Goal: Task Accomplishment & Management: Manage account settings

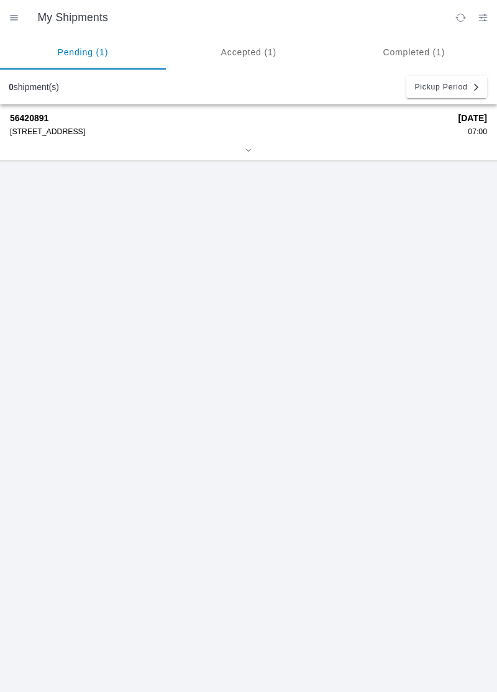
click at [56, 135] on div "[STREET_ADDRESS]" at bounding box center [230, 131] width 440 height 9
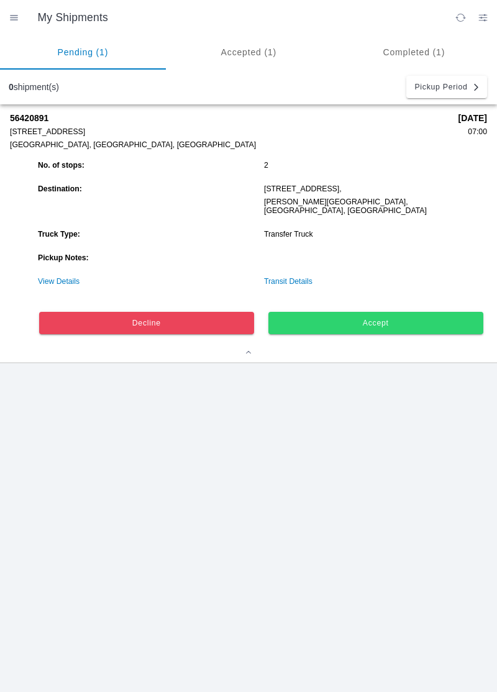
click at [253, 51] on ion-segment-button "Accepted (1)" at bounding box center [249, 52] width 166 height 35
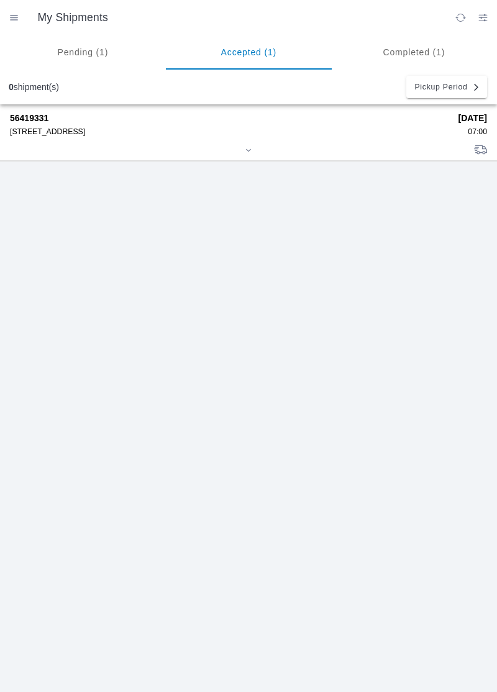
click at [70, 134] on div "[STREET_ADDRESS]" at bounding box center [230, 131] width 440 height 9
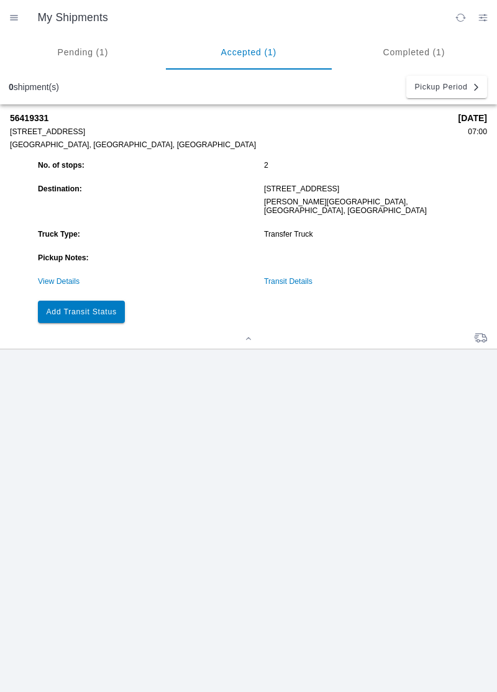
click at [0, 0] on slot "Add Transit Status" at bounding box center [0, 0] width 0 height 0
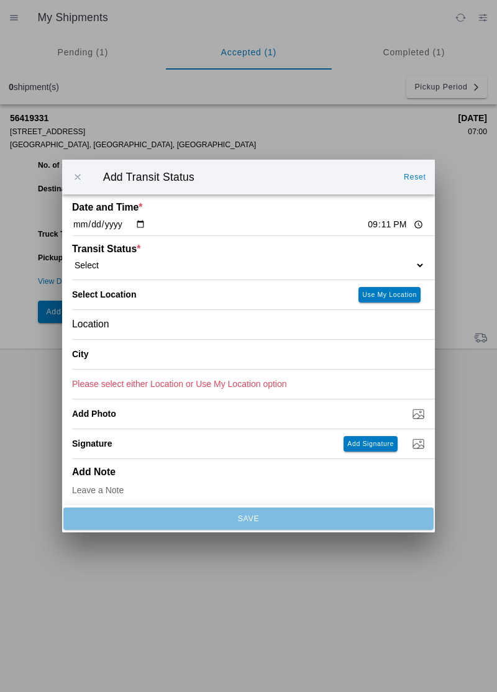
click at [366, 220] on input "21:11" at bounding box center [395, 224] width 58 height 13
type input "07:00"
click at [115, 261] on select "Select Arrive at Drop Off Arrive at Pickup Break Start Break Stop Depart Drop O…" at bounding box center [248, 265] width 353 height 11
select select "ARVPULOC"
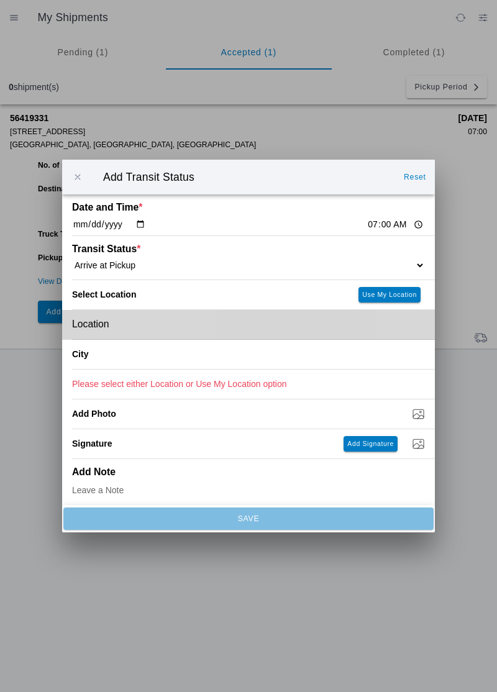
click at [147, 327] on div "Location" at bounding box center [248, 324] width 353 height 29
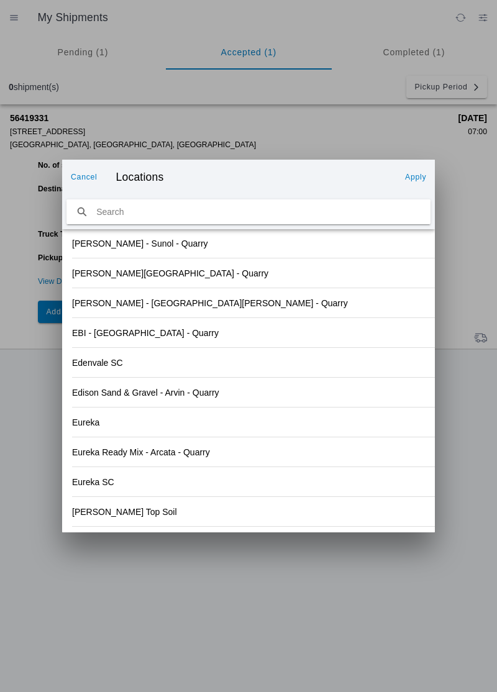
scroll to position [1275, 0]
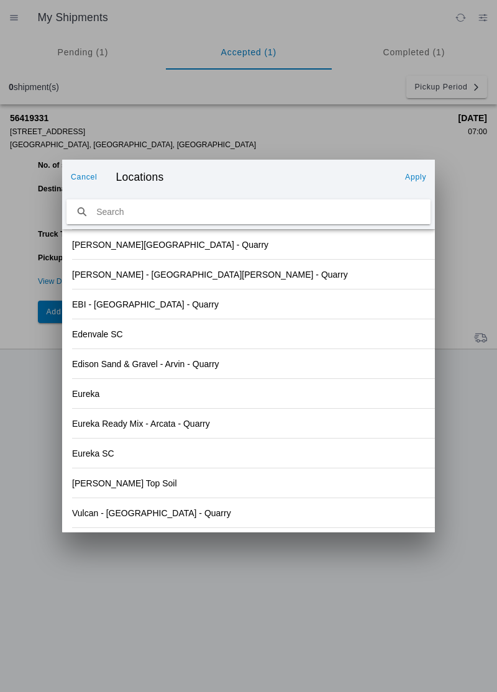
click at [312, 373] on div "Edison Sand & Gravel - Arvin - Quarry" at bounding box center [248, 363] width 353 height 29
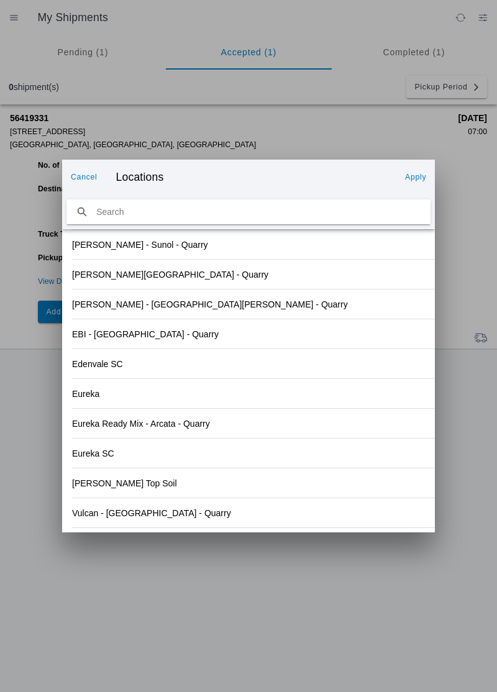
click at [144, 520] on div "Vulcan - Oroville - Quarry" at bounding box center [248, 512] width 353 height 29
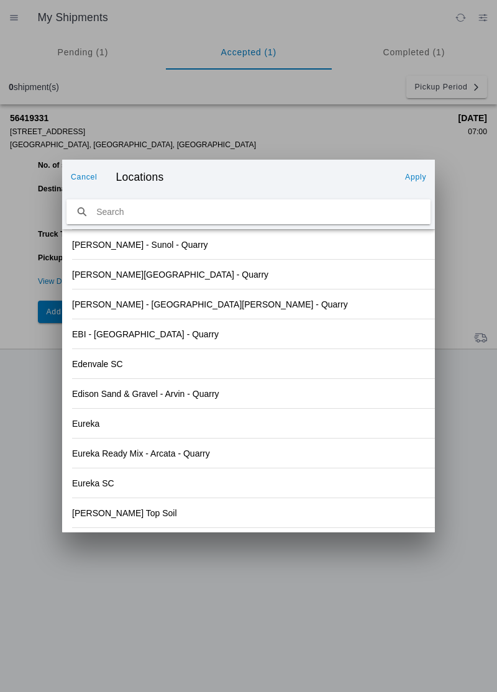
click at [423, 183] on button "Apply" at bounding box center [415, 177] width 31 height 20
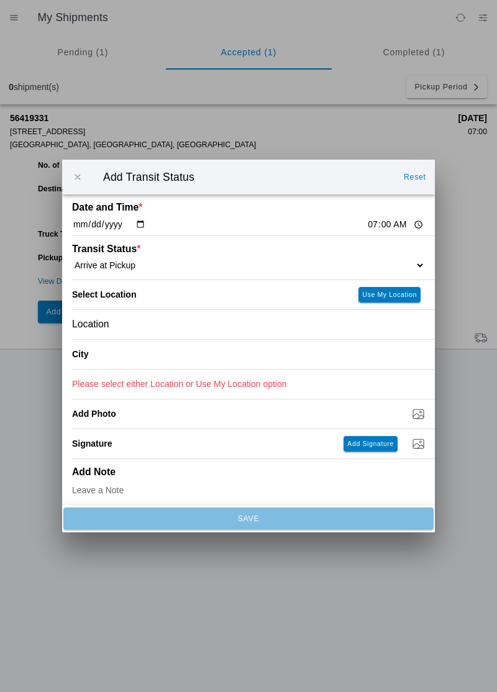
type input "Oroville"
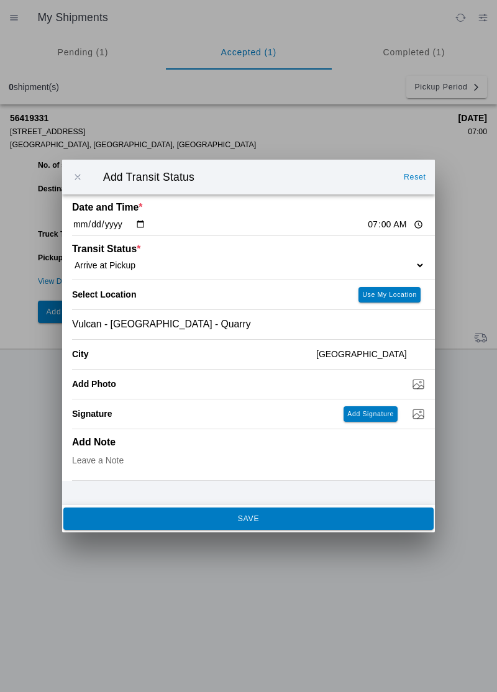
click at [258, 529] on button "SAVE" at bounding box center [248, 518] width 370 height 22
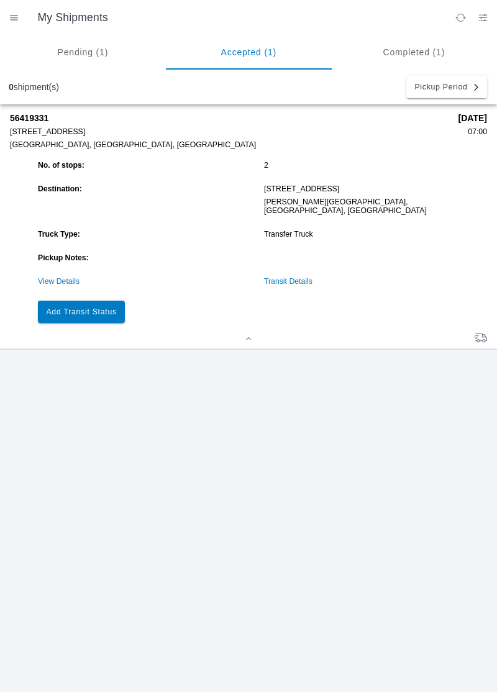
click at [106, 312] on button "Add Transit Status" at bounding box center [81, 311] width 87 height 22
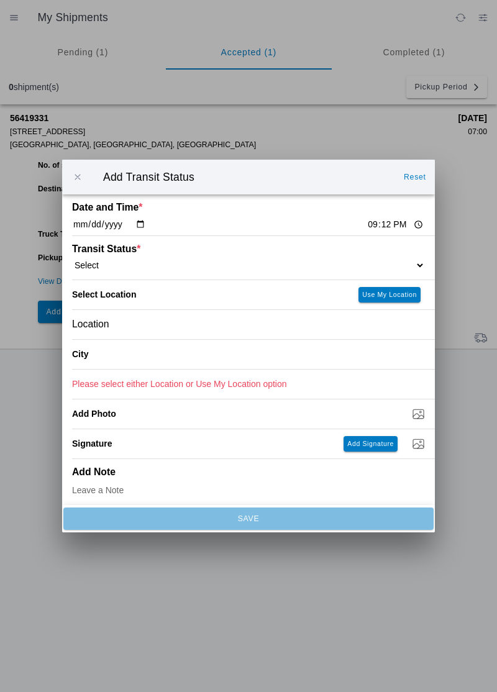
click at [366, 219] on input "21:12" at bounding box center [395, 224] width 58 height 13
type input "07:10"
click at [103, 261] on select "Select Arrive at Drop Off Arrive at Pickup Break Start Break Stop Depart Drop O…" at bounding box center [248, 265] width 353 height 11
select select "DPTPULOC"
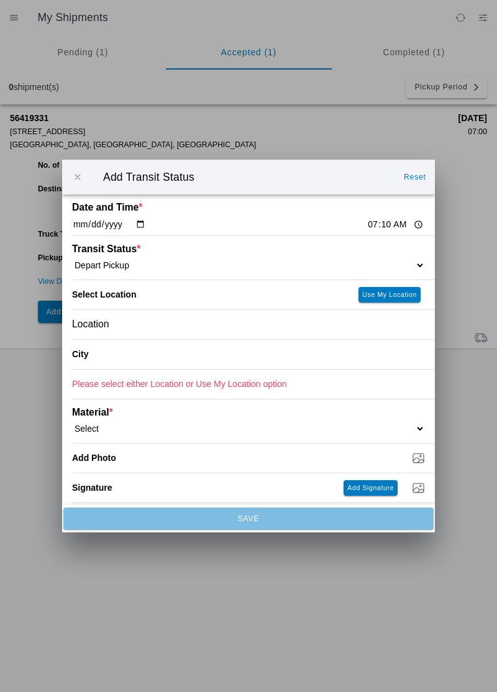
click at [158, 328] on div "Location" at bounding box center [248, 324] width 353 height 29
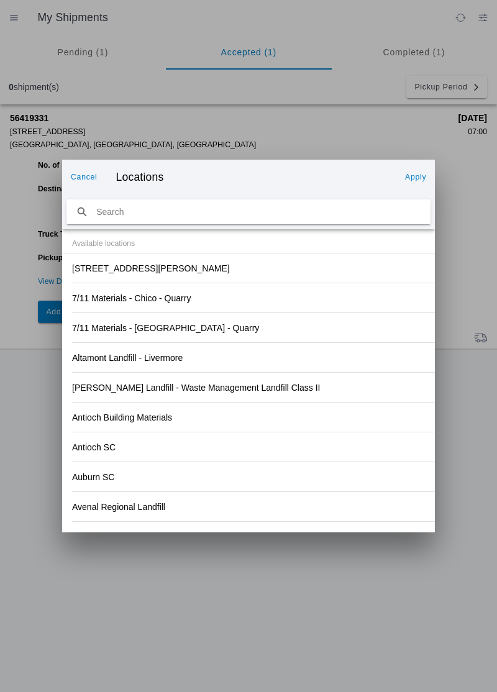
click at [345, 364] on div "Altamont Landfill - Livermore" at bounding box center [248, 357] width 353 height 29
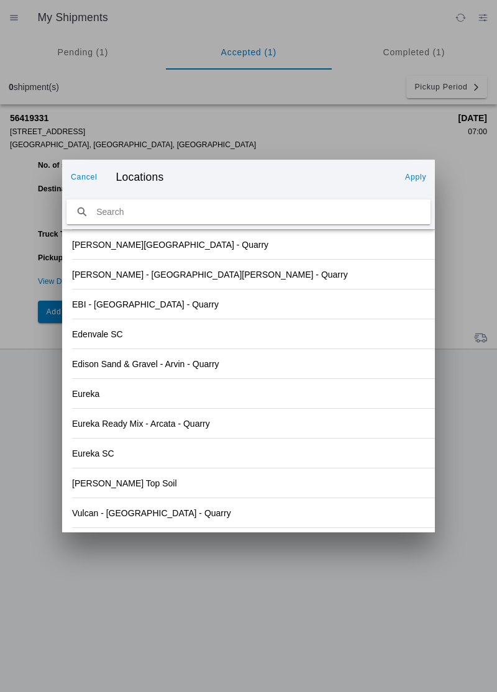
click at [129, 518] on div "Vulcan - Oroville - Quarry" at bounding box center [248, 512] width 353 height 29
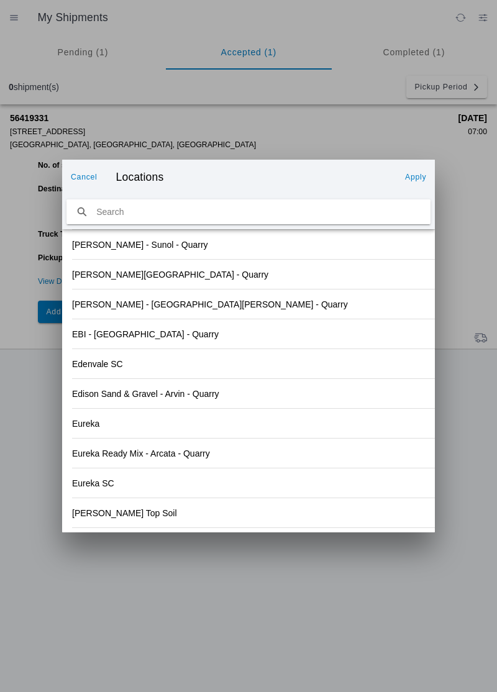
click at [423, 170] on button "Apply" at bounding box center [415, 177] width 31 height 20
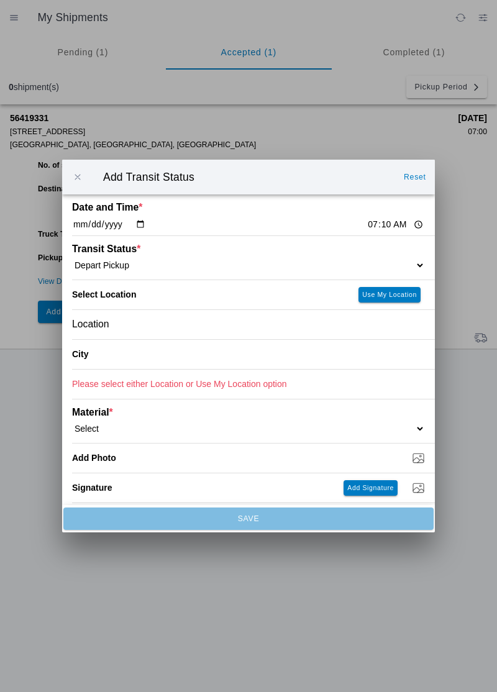
type input "Oroville"
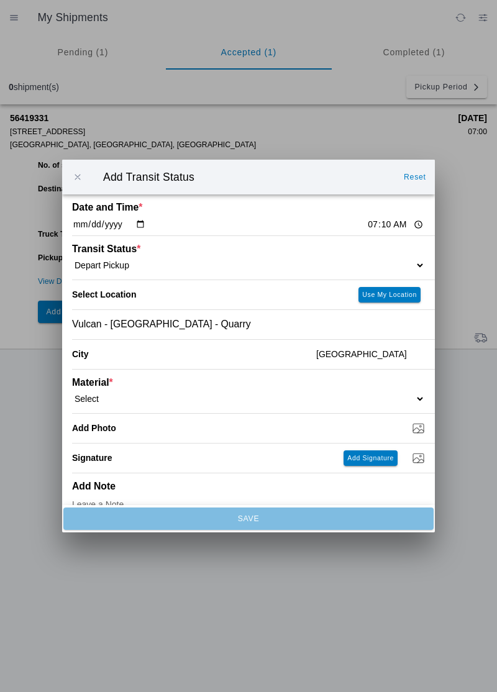
click at [132, 401] on select "Select 1" x 3" Rock 1" x 4" Rock 2" x 4" Rock Asphalt Cold Patch Backfill Spec …" at bounding box center [248, 398] width 353 height 11
select select "708651"
click at [140, 443] on div "Weight * US Ton" at bounding box center [248, 457] width 353 height 29
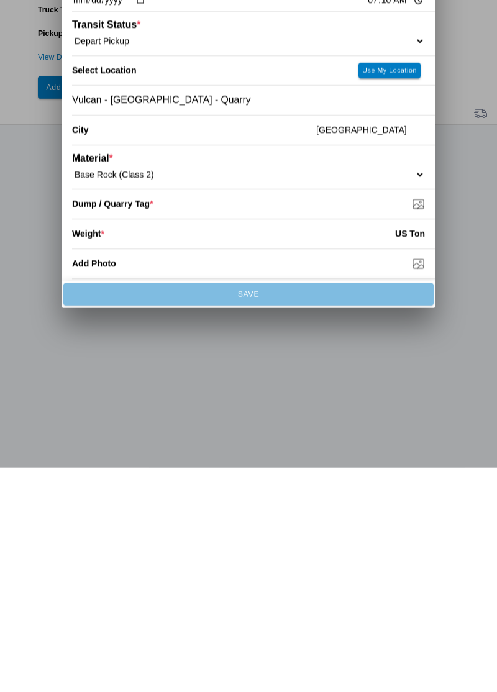
click at [131, 431] on input "Dump / Quarry Tag *" at bounding box center [253, 428] width 363 height 14
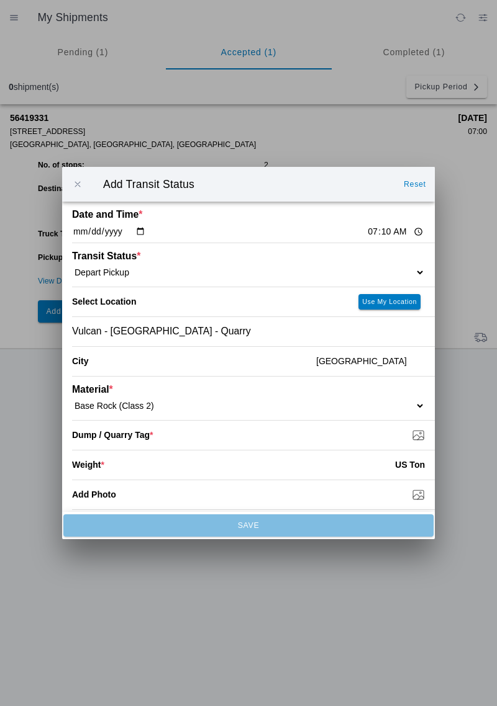
type input "C:\fakepath\17552311734243582678826288746271.jpg"
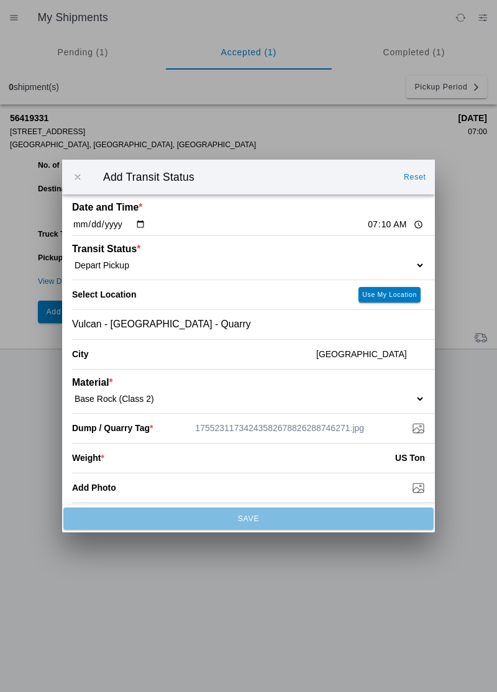
click at [145, 467] on input "number" at bounding box center [249, 457] width 291 height 27
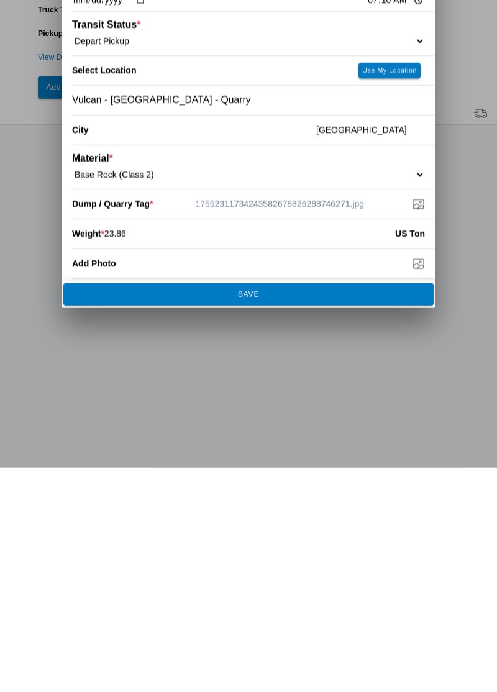
type input "23.86"
click at [370, 522] on span "SAVE" at bounding box center [247, 518] width 353 height 7
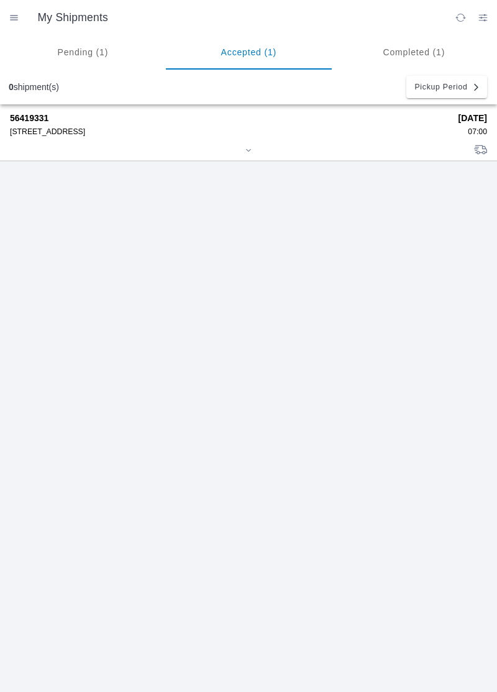
click at [85, 133] on div "[STREET_ADDRESS]" at bounding box center [230, 131] width 440 height 9
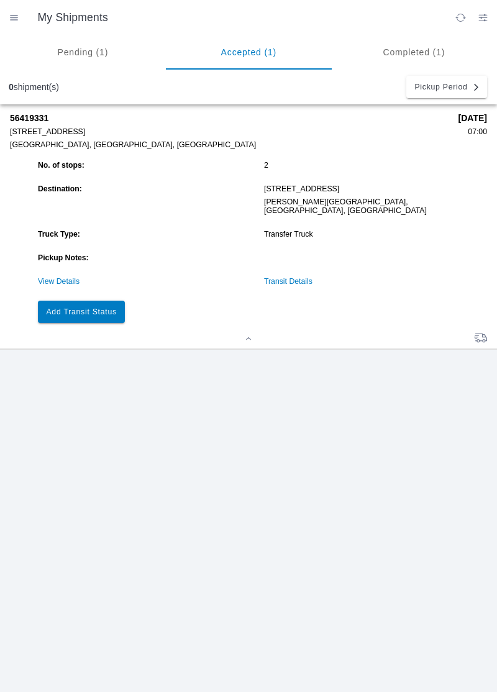
click at [98, 300] on button "Add Transit Status" at bounding box center [81, 311] width 87 height 22
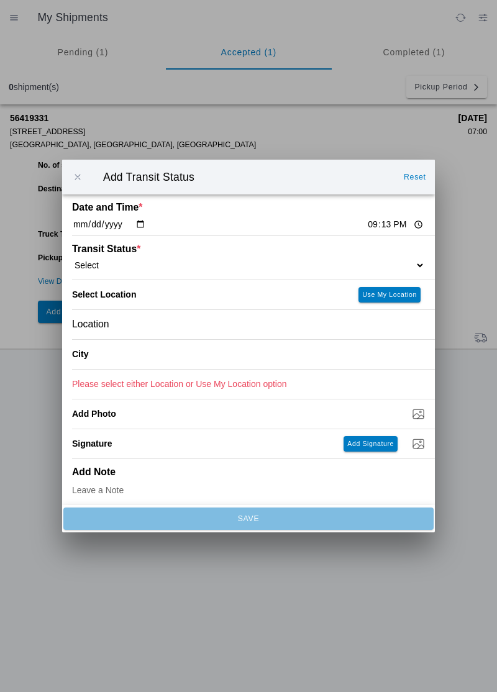
click at [369, 220] on input "21:13" at bounding box center [395, 224] width 58 height 13
type input "09:15"
click at [120, 267] on select "Select Arrive at Drop Off Arrive at Pickup Break Start Break Stop Depart Drop O…" at bounding box center [248, 265] width 353 height 11
select select "ARVDLVLOC"
click at [142, 335] on div "Location" at bounding box center [248, 324] width 353 height 29
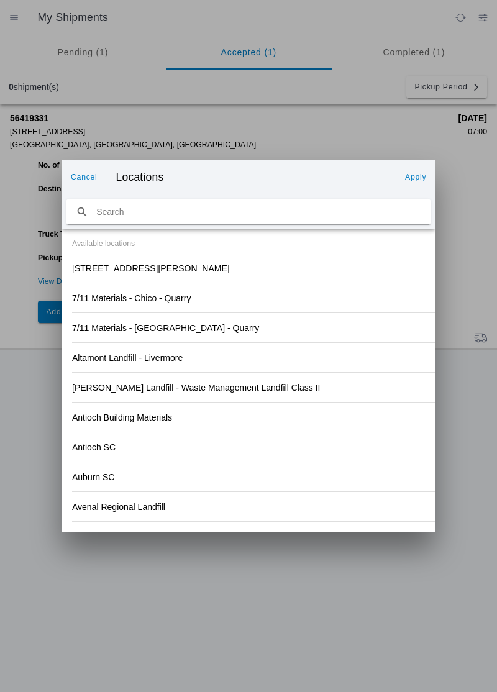
click at [171, 259] on div "2940 Big ridge rd, Berry Creek" at bounding box center [248, 267] width 353 height 29
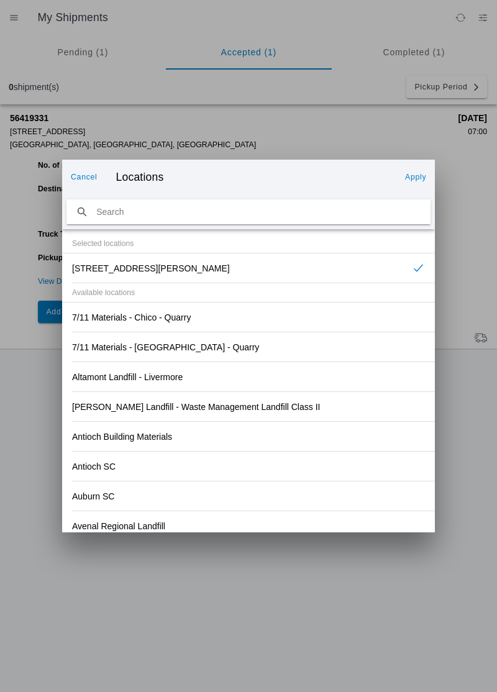
click at [412, 182] on button "Apply" at bounding box center [415, 177] width 31 height 20
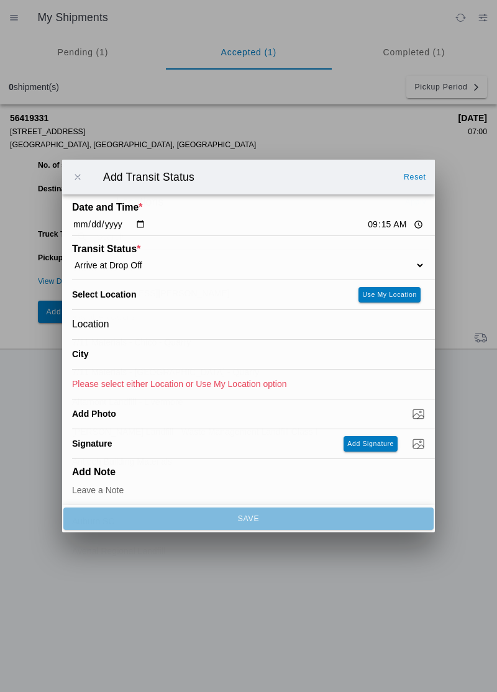
type input "Berry Creek"
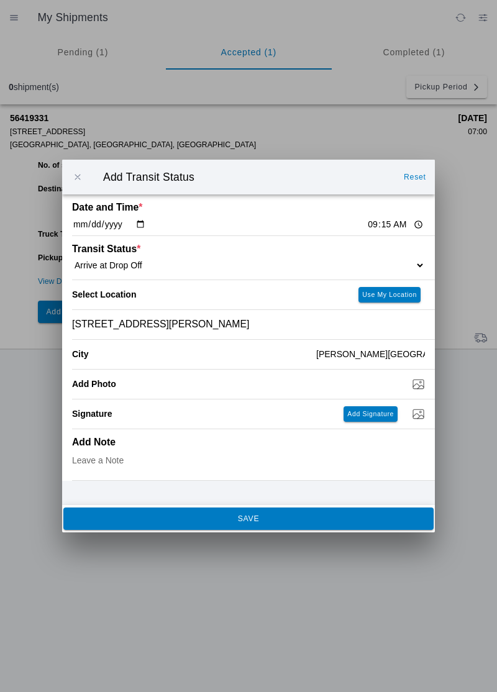
click at [239, 528] on button "SAVE" at bounding box center [248, 518] width 370 height 22
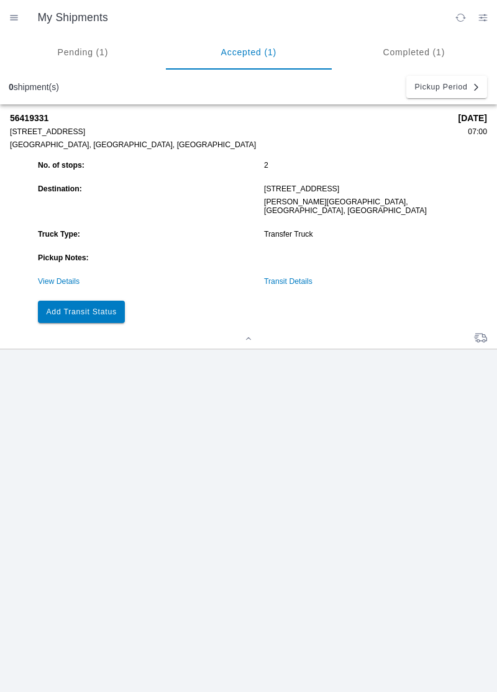
click at [297, 277] on link "Transit Details" at bounding box center [288, 281] width 48 height 9
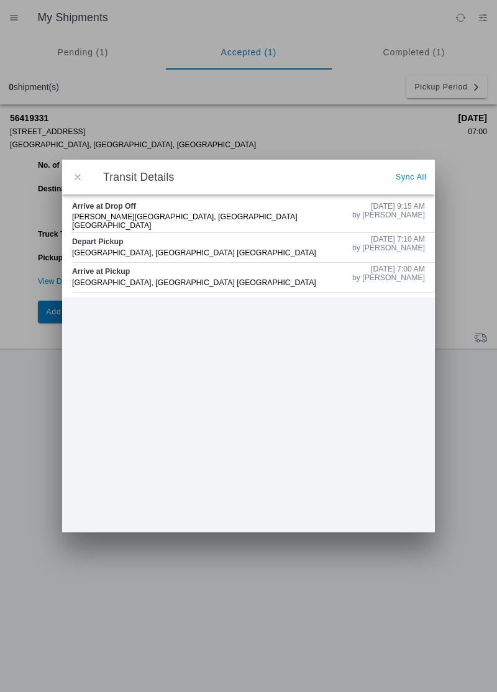
click at [75, 189] on button "button" at bounding box center [78, 177] width 26 height 26
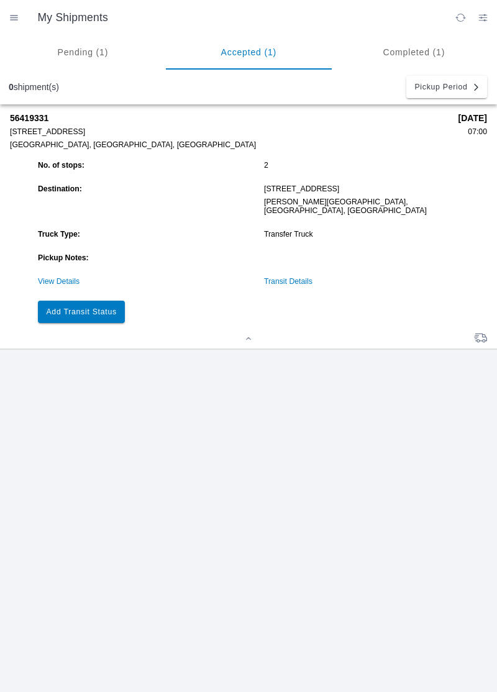
click at [0, 0] on slot "Add Transit Status" at bounding box center [0, 0] width 0 height 0
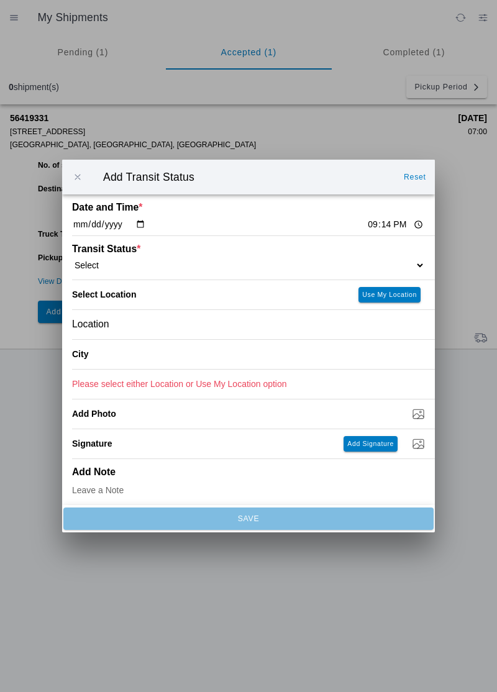
click at [366, 229] on input "21:14" at bounding box center [395, 224] width 58 height 13
type input "10:00"
click at [137, 268] on select "Select Arrive at Drop Off Arrive at Pickup Break Start Break Stop Depart Drop O…" at bounding box center [248, 265] width 353 height 11
select select "BREAKSTART"
click at [155, 326] on div "Location" at bounding box center [248, 324] width 353 height 29
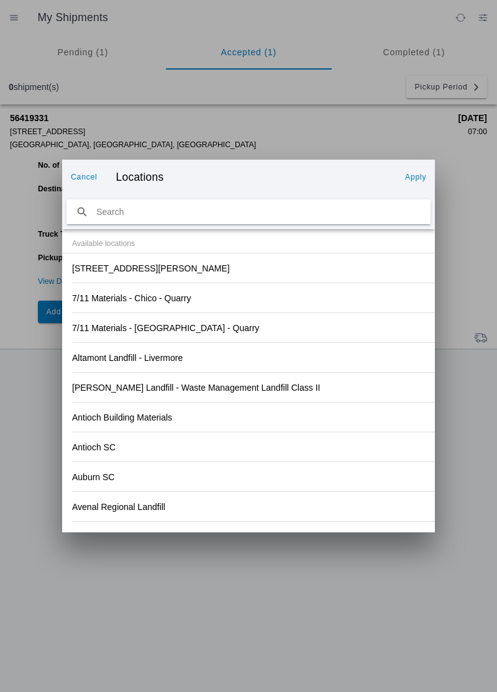
click at [229, 274] on div "2940 Big ridge rd, Berry Creek" at bounding box center [248, 267] width 353 height 29
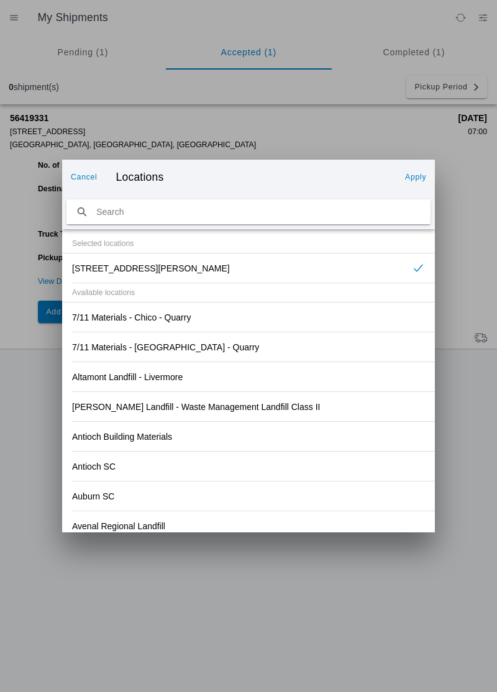
click at [419, 185] on button "Apply" at bounding box center [415, 177] width 31 height 20
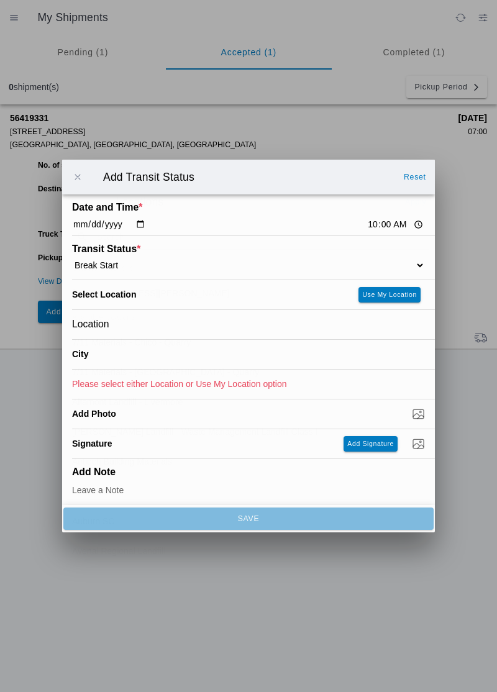
type input "Berry Creek"
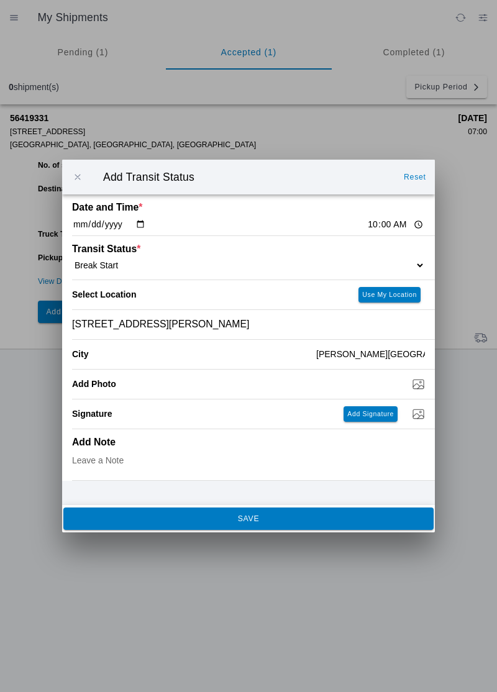
click at [258, 533] on ion-backdrop at bounding box center [248, 346] width 497 height 692
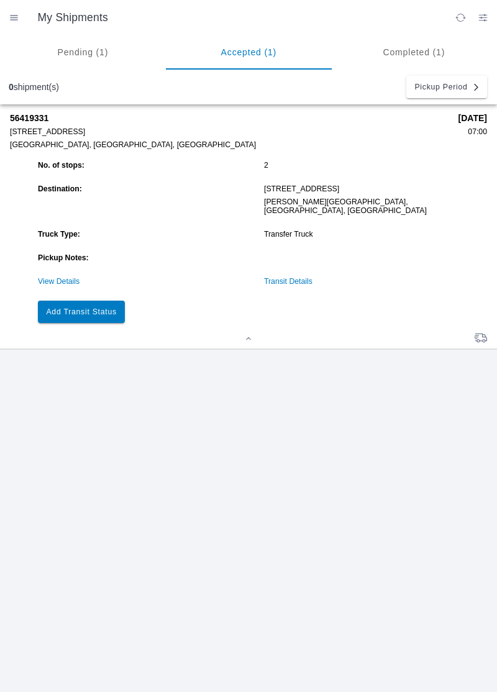
click at [0, 0] on slot "Add Transit Status" at bounding box center [0, 0] width 0 height 0
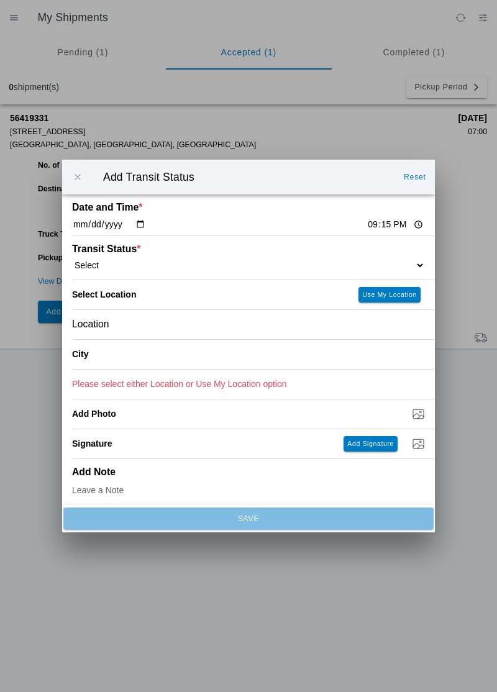
click at [366, 227] on input "21:15" at bounding box center [395, 224] width 58 height 13
type input "10:30"
click at [159, 269] on select "Select Arrive at Drop Off Arrive at Pickup Break Start Break Stop Depart Drop O…" at bounding box center [248, 265] width 353 height 11
select select "BREAKSTOP"
click at [132, 324] on div "Location" at bounding box center [248, 324] width 353 height 29
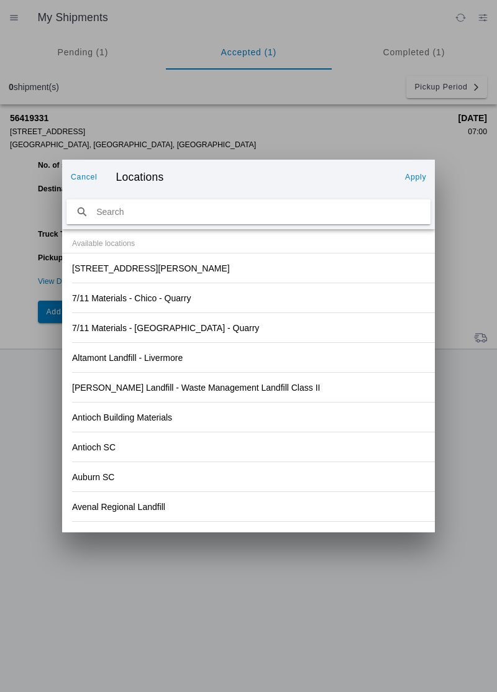
click at [192, 266] on div "2940 Big ridge rd, Berry Creek" at bounding box center [248, 267] width 353 height 29
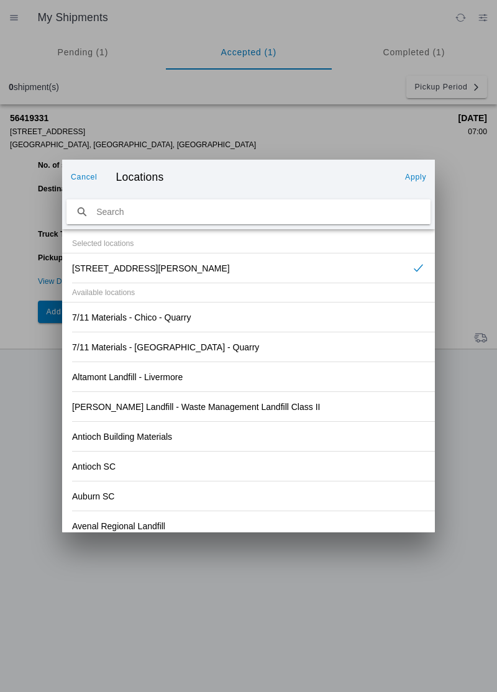
click at [415, 186] on button "Apply" at bounding box center [415, 177] width 31 height 20
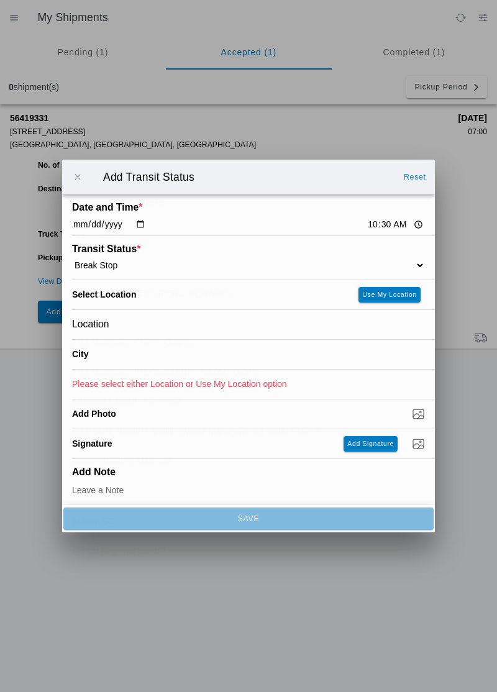
type input "Berry Creek"
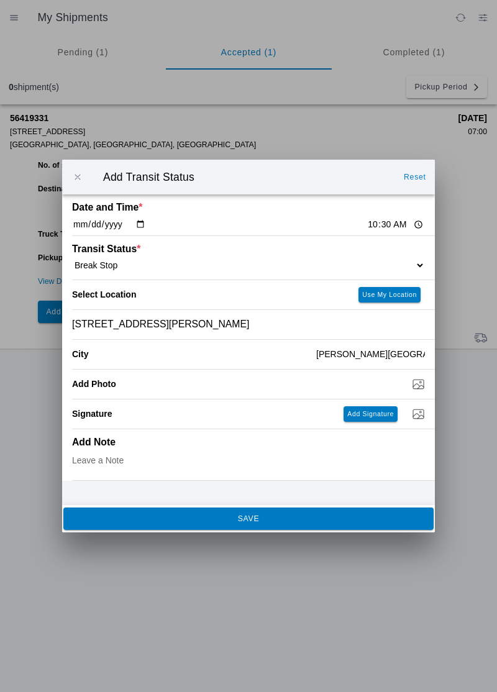
click at [245, 529] on button "SAVE" at bounding box center [248, 518] width 370 height 22
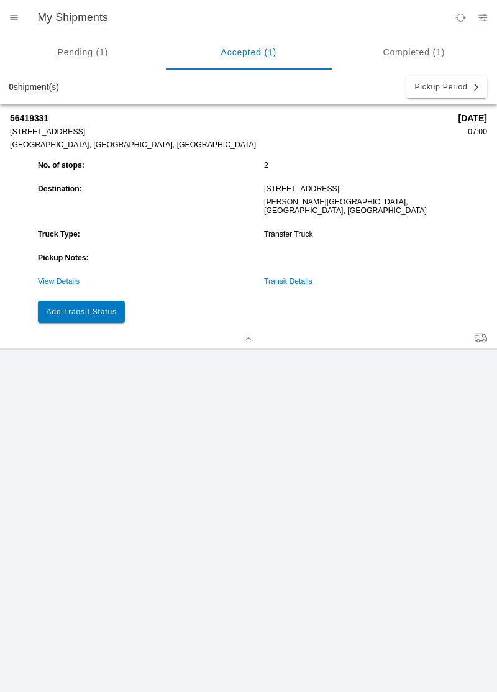
click at [0, 0] on slot "Add Transit Status" at bounding box center [0, 0] width 0 height 0
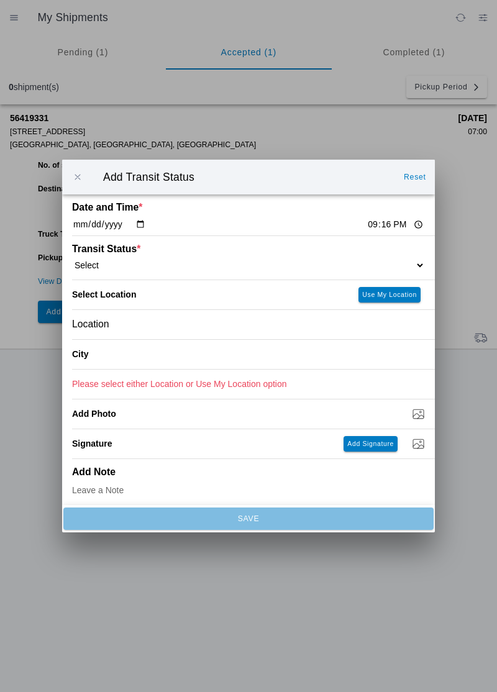
click at [366, 220] on input "21:16" at bounding box center [395, 224] width 58 height 13
type input "11:30"
click at [115, 266] on select "Select Arrive at Drop Off Arrive at Pickup Break Start Break Stop Depart Drop O…" at bounding box center [248, 265] width 353 height 11
select select "DPTDLVLOC"
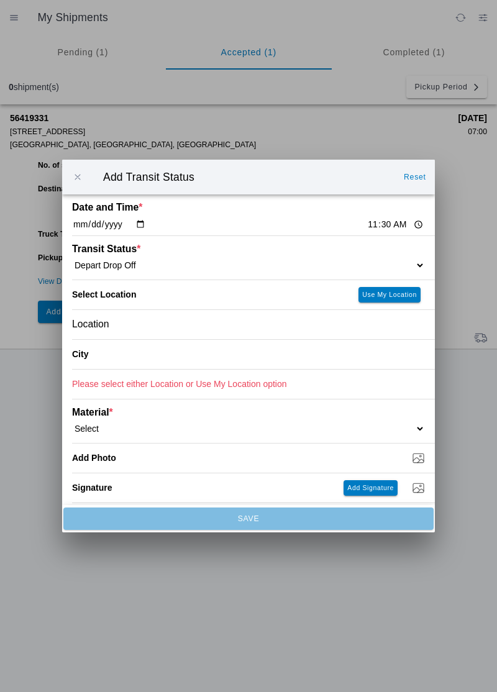
click at [131, 330] on div "Location" at bounding box center [248, 324] width 353 height 29
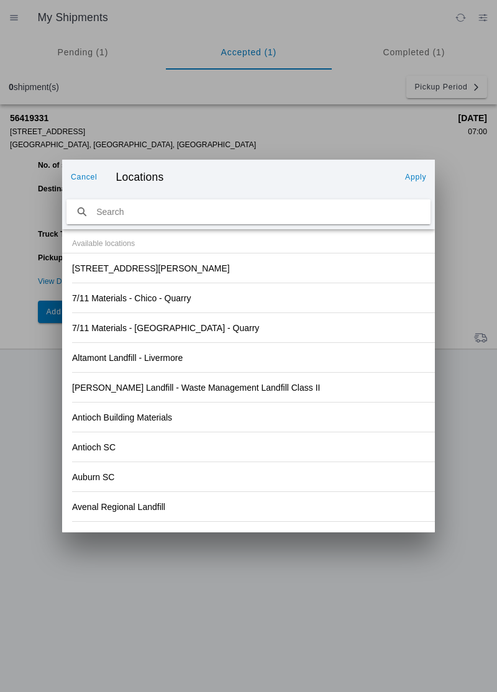
click at [0, 0] on slot "2940 Big ridge rd, Berry Creek" at bounding box center [0, 0] width 0 height 0
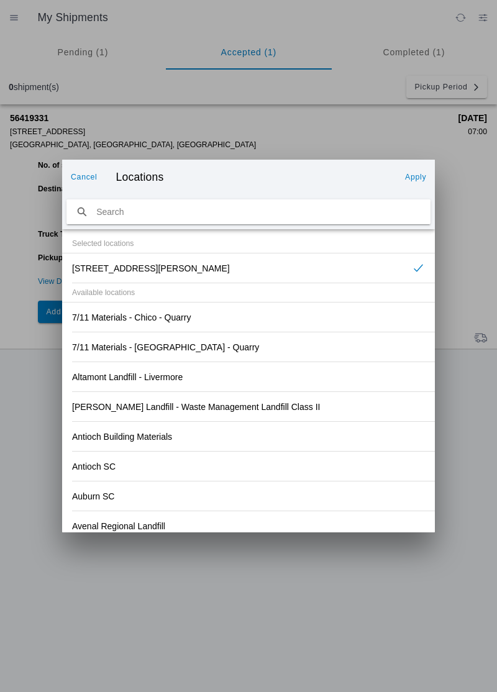
click at [415, 182] on button "Apply" at bounding box center [415, 177] width 31 height 20
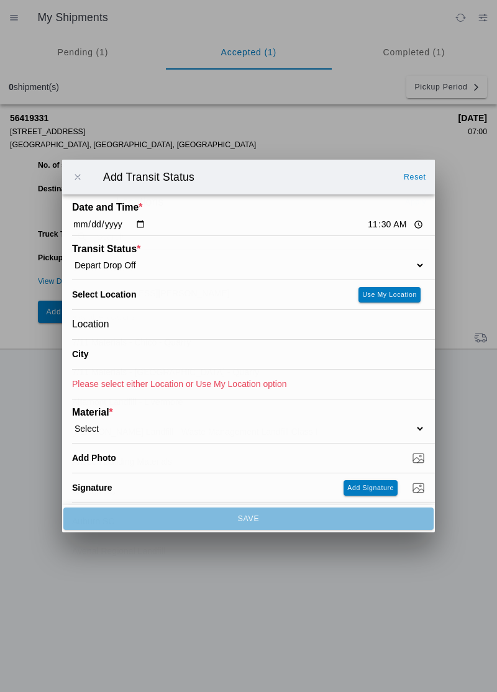
type input "Berry Creek"
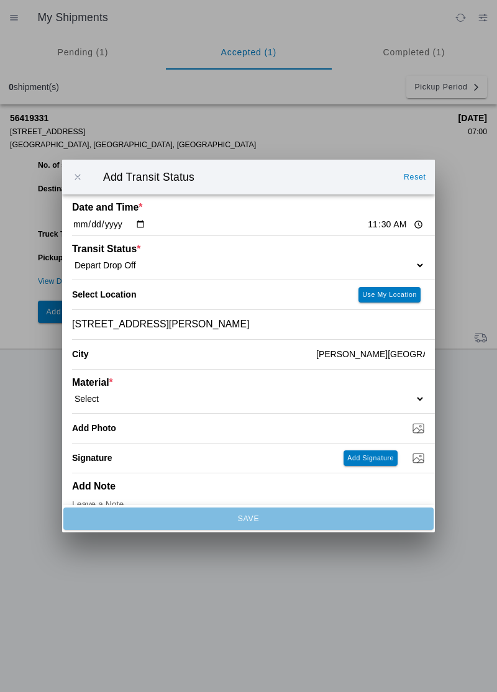
click at [168, 402] on select "Select 1" x 3" Rock 1" x 4" Rock 2" x 4" Rock Asphalt Cold Patch Backfill Spec …" at bounding box center [248, 398] width 353 height 11
select select "708651"
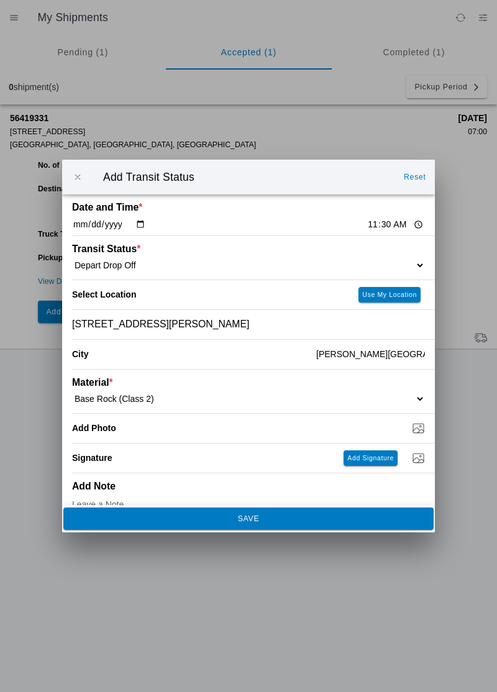
click at [256, 539] on ion-backdrop at bounding box center [248, 346] width 497 height 692
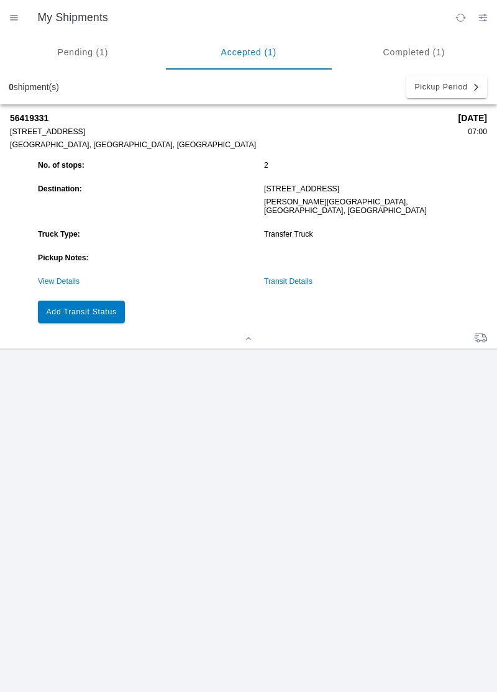
click at [0, 0] on slot "Add Transit Status" at bounding box center [0, 0] width 0 height 0
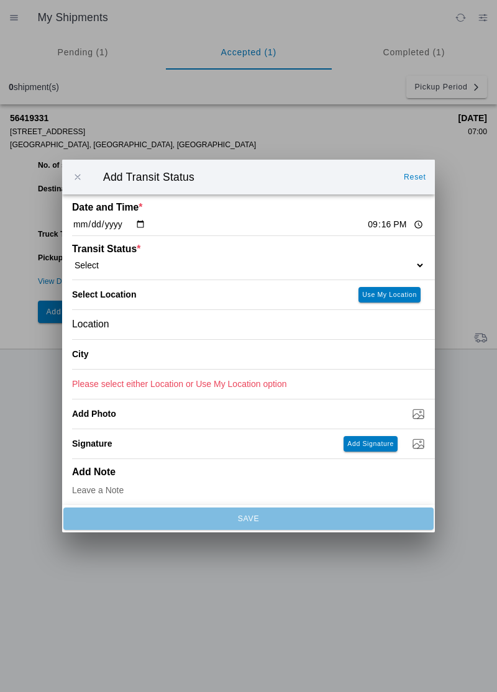
click at [366, 225] on input "21:16" at bounding box center [395, 224] width 58 height 13
type input "12:35"
click at [173, 265] on select "Select Arrive at Drop Off Arrive at Pickup Break Start Break Stop Depart Drop O…" at bounding box center [248, 265] width 353 height 11
select select "ARVPULOC"
click at [130, 327] on div "Location" at bounding box center [248, 324] width 353 height 29
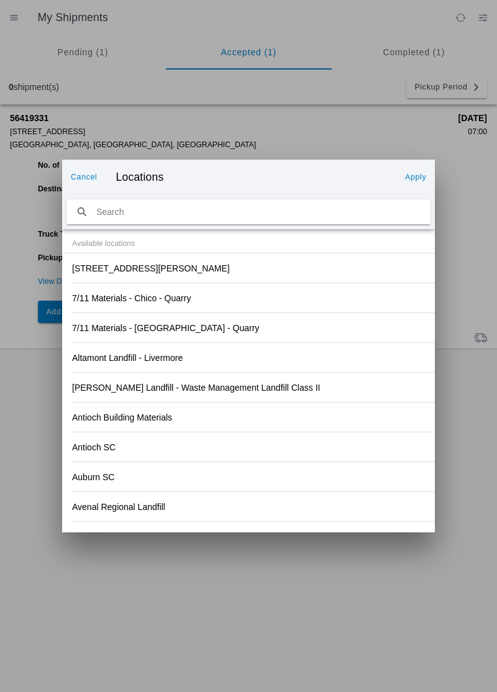
click at [325, 353] on div "Altamont Landfill - Livermore" at bounding box center [248, 357] width 353 height 29
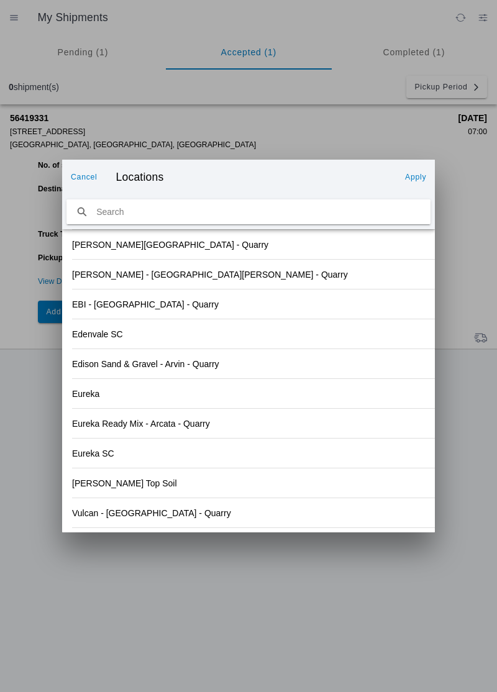
click at [0, 0] on slot "Vulcan - Oroville - Quarry" at bounding box center [0, 0] width 0 height 0
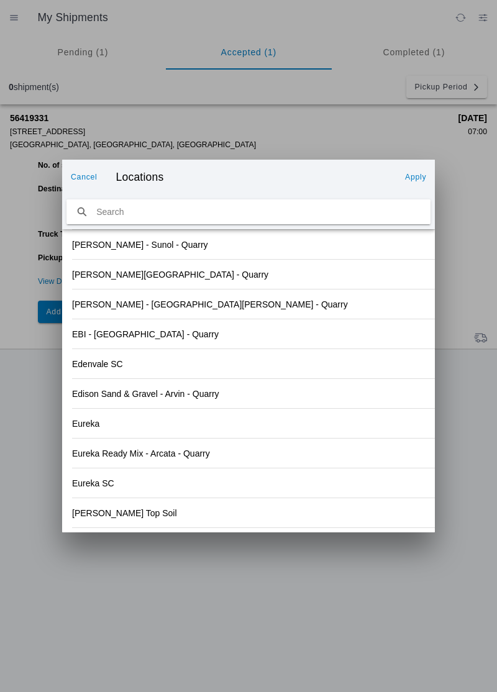
click at [0, 0] on slot "Apply" at bounding box center [0, 0] width 0 height 0
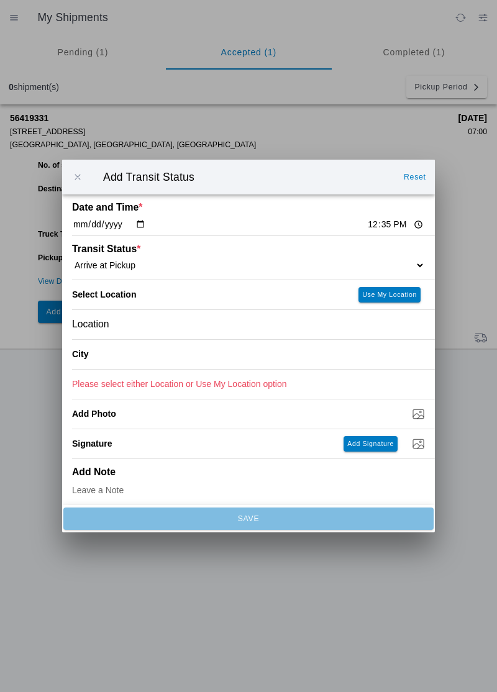
type input "Oroville"
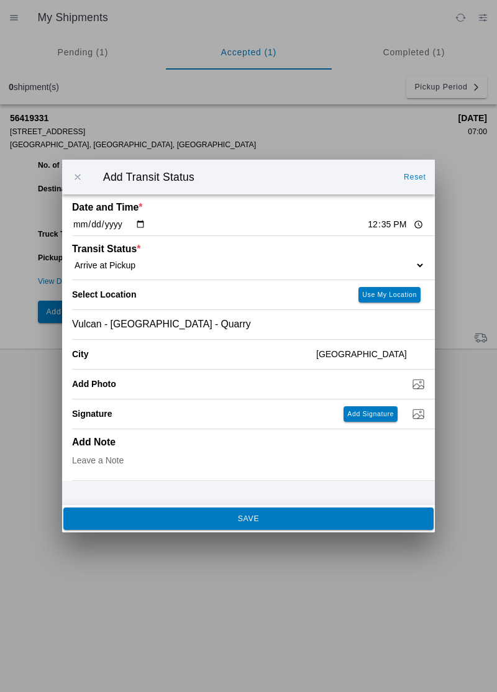
click at [253, 535] on ion-backdrop at bounding box center [248, 346] width 497 height 692
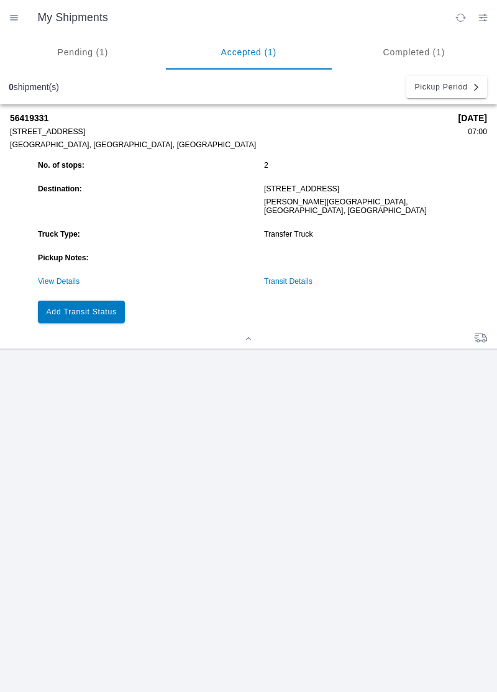
click at [0, 0] on slot "Add Transit Status" at bounding box center [0, 0] width 0 height 0
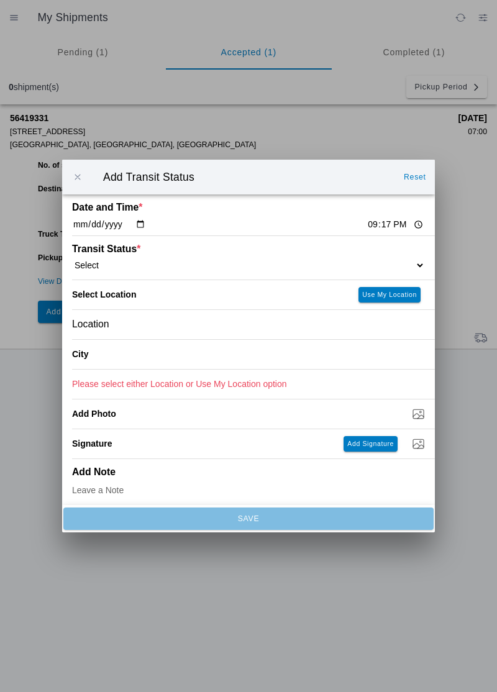
click at [367, 225] on input "21:17" at bounding box center [395, 224] width 58 height 13
type input "12:46"
click at [158, 268] on select "Select Arrive at Drop Off Arrive at Pickup Break Start Break Stop Depart Drop O…" at bounding box center [248, 265] width 353 height 11
select select "DPTPULOC"
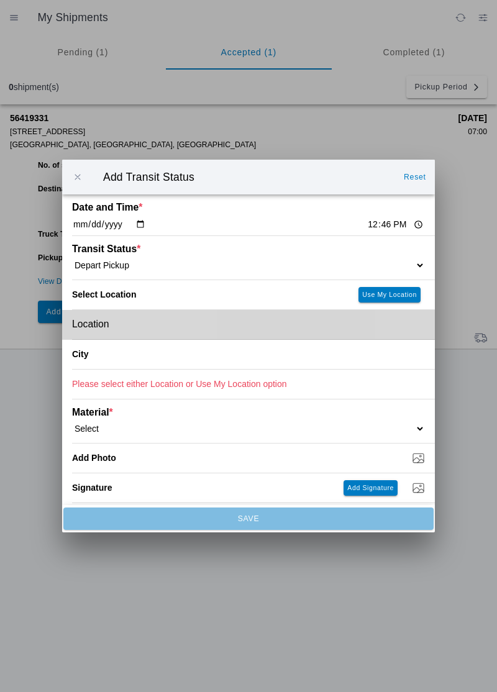
click at [129, 321] on div "Location" at bounding box center [248, 324] width 353 height 29
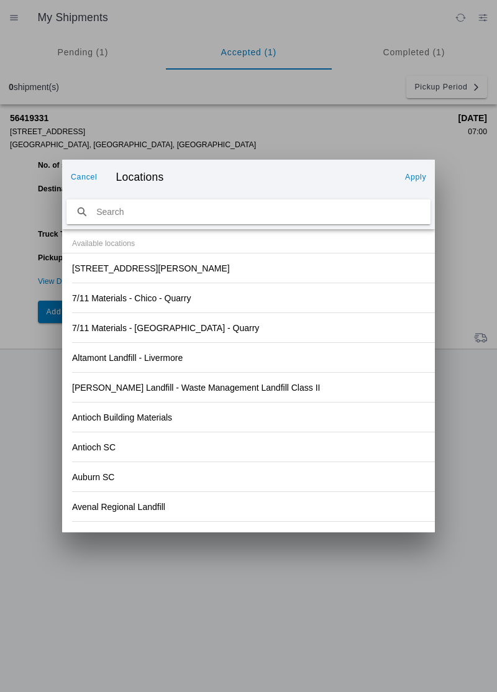
click at [318, 351] on div "Altamont Landfill - Livermore" at bounding box center [248, 357] width 353 height 29
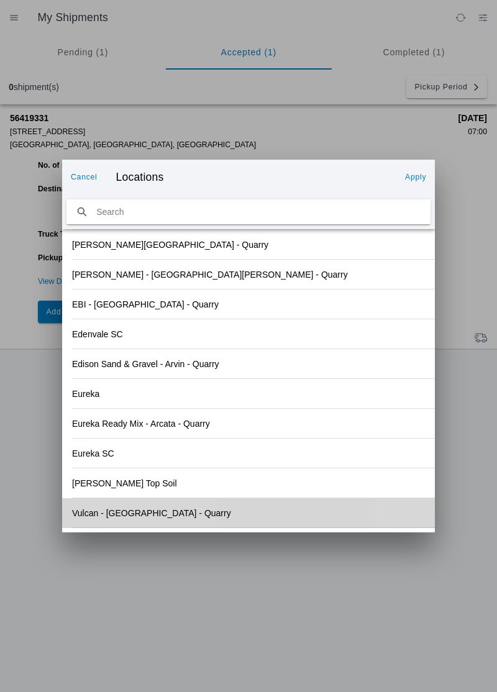
click at [0, 0] on slot "Vulcan - Oroville - Quarry" at bounding box center [0, 0] width 0 height 0
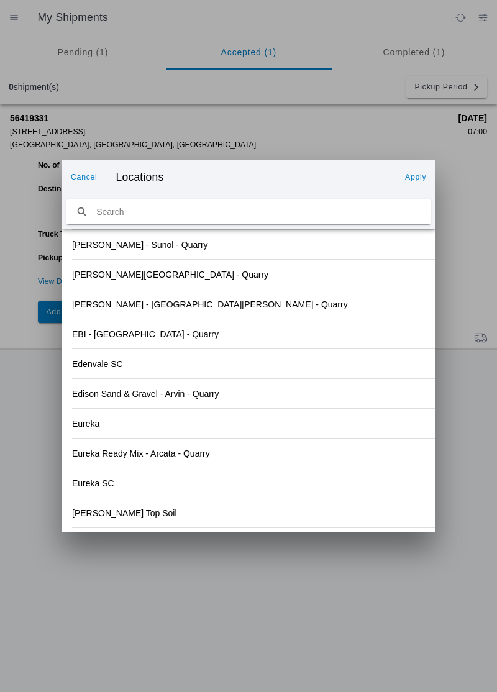
click at [409, 181] on button "Apply" at bounding box center [415, 177] width 31 height 20
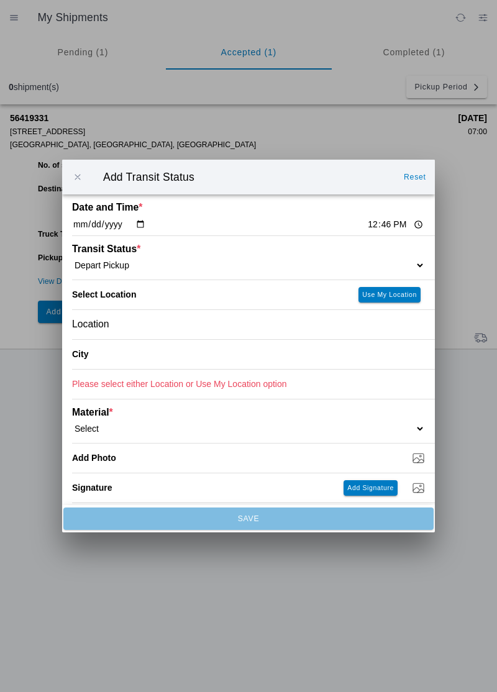
type input "Oroville"
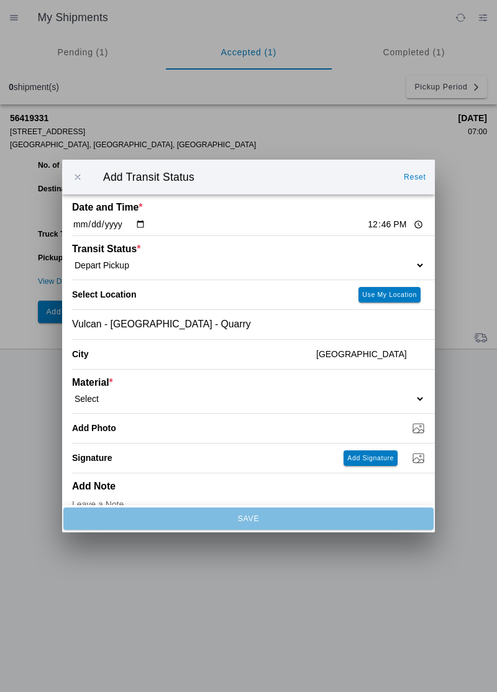
click at [133, 399] on select "Select 1" x 3" Rock 1" x 4" Rock 2" x 4" Rock Asphalt Cold Patch Backfill Spec …" at bounding box center [248, 398] width 353 height 11
select select "708651"
click at [134, 431] on input "Dump / Quarry Tag *" at bounding box center [253, 428] width 363 height 14
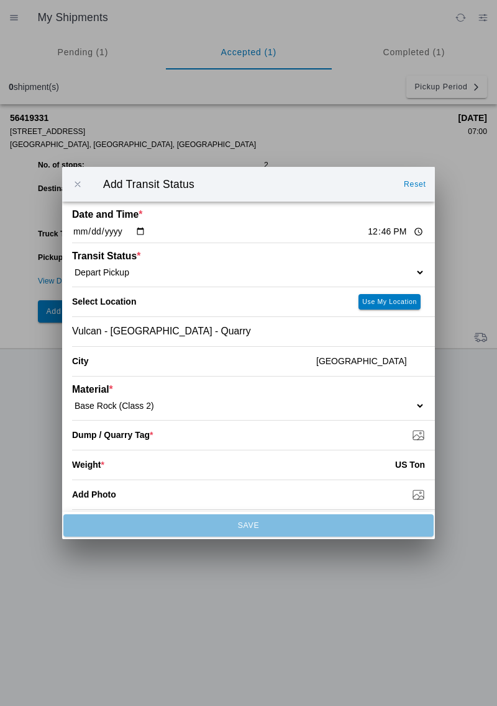
type input "C:\fakepath\1755231488340801334097095207472.jpg"
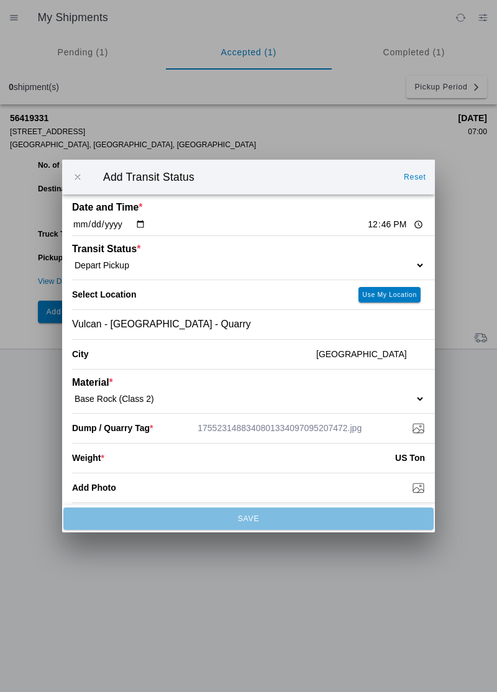
click at [155, 462] on input "number" at bounding box center [249, 457] width 291 height 27
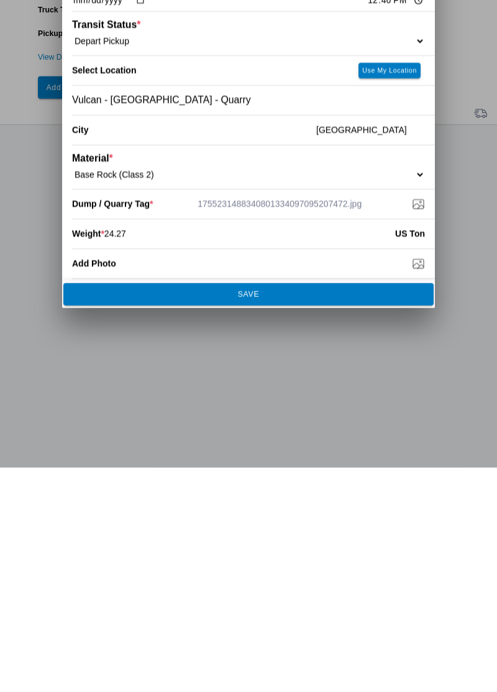
type input "24.27"
click at [328, 517] on span "SAVE" at bounding box center [247, 518] width 353 height 7
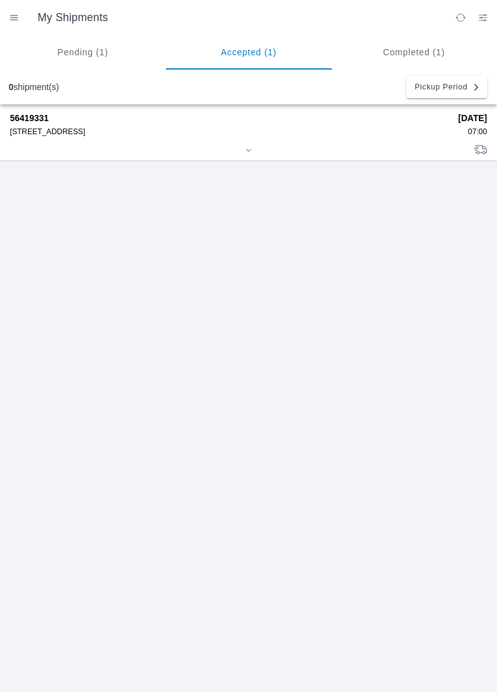
click at [79, 150] on div at bounding box center [248, 151] width 477 height 9
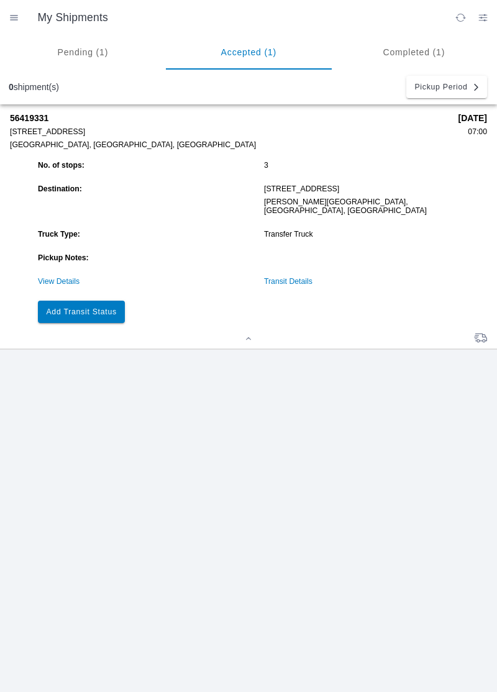
click at [0, 0] on slot "Add Transit Status" at bounding box center [0, 0] width 0 height 0
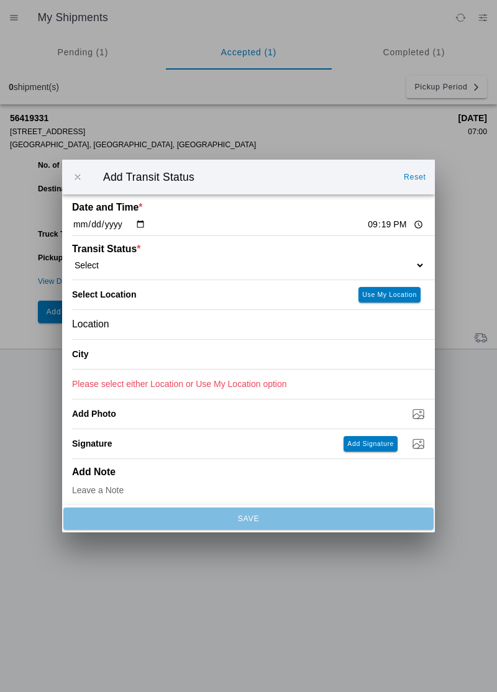
click at [366, 226] on input "21:19" at bounding box center [395, 224] width 58 height 13
type input "14:30"
click at [112, 261] on select "Select Arrive at Drop Off Arrive at Pickup Break Start Break Stop Depart Drop O…" at bounding box center [248, 265] width 353 height 11
select select "ARVDLVLOC"
click at [129, 325] on div "Location" at bounding box center [248, 324] width 353 height 29
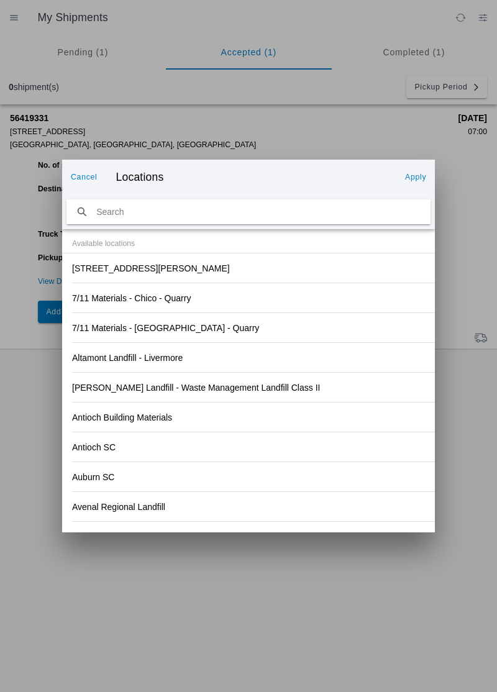
click at [173, 276] on div "2940 Big ridge rd, Berry Creek" at bounding box center [248, 267] width 353 height 29
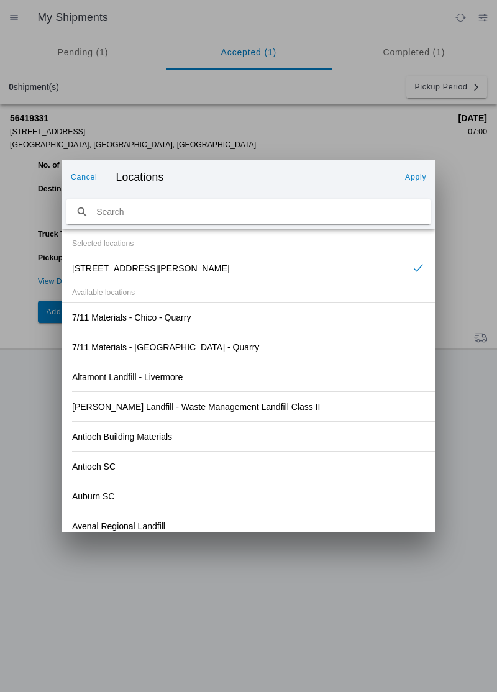
click at [417, 182] on button "Apply" at bounding box center [415, 177] width 31 height 20
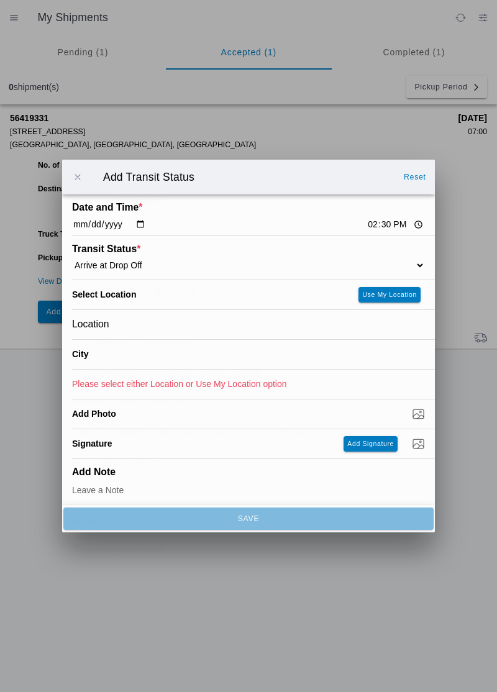
type input "Berry Creek"
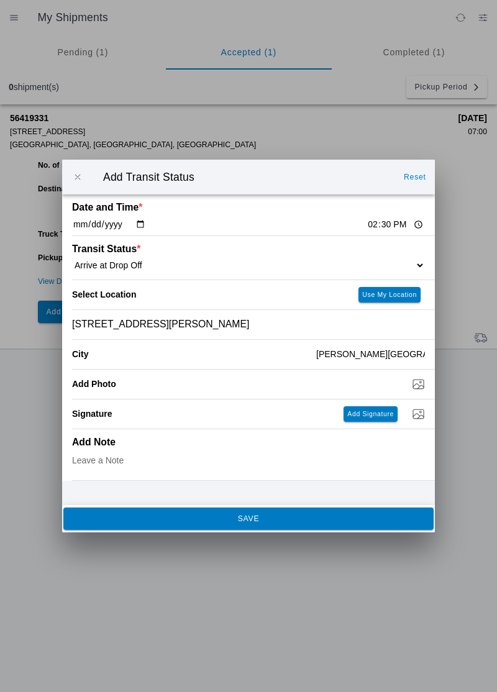
click at [179, 539] on ion-backdrop at bounding box center [248, 346] width 497 height 692
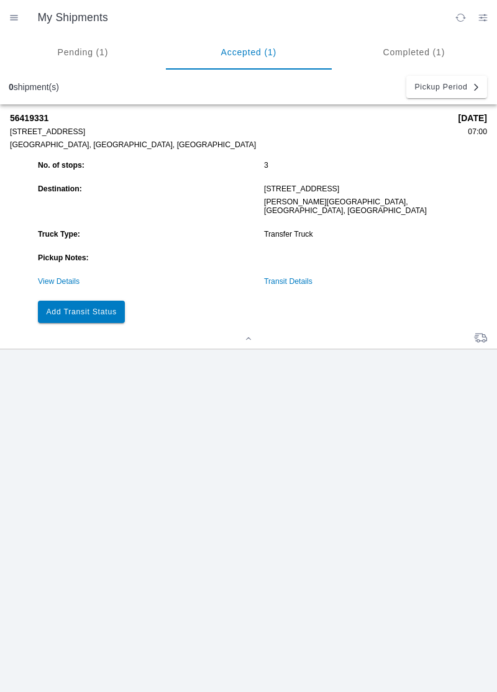
click at [119, 300] on button "Add Transit Status" at bounding box center [81, 311] width 87 height 22
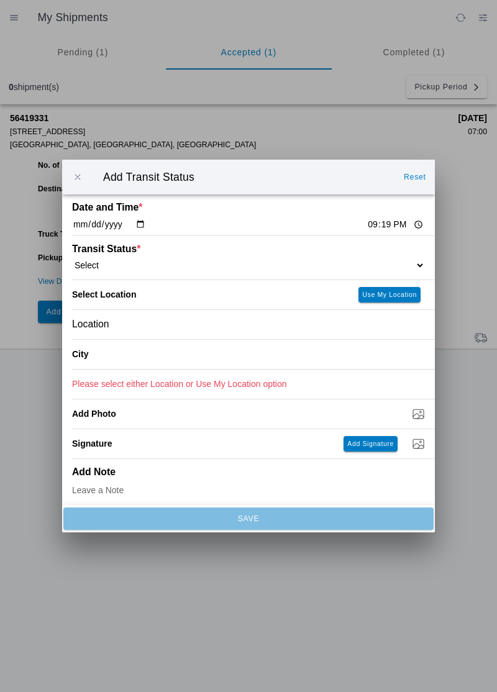
click at [366, 229] on input "21:19" at bounding box center [395, 224] width 58 height 13
type input "15:38"
click at [156, 268] on select "Select Arrive at Drop Off Arrive at Pickup Break Start Break Stop Depart Drop O…" at bounding box center [248, 265] width 353 height 11
select select "DPTDLVLOC"
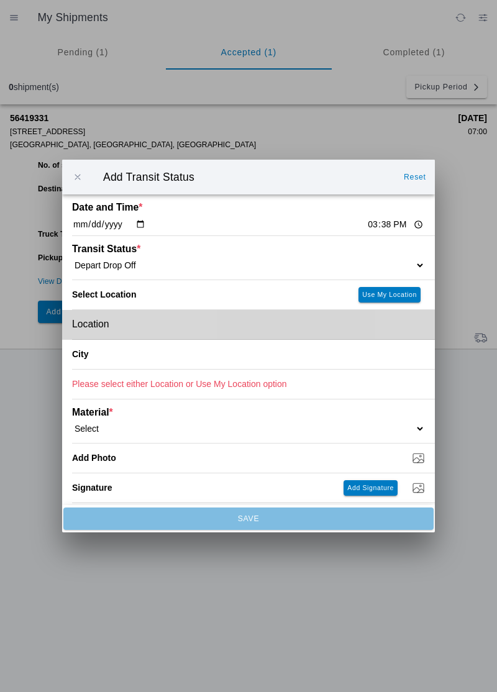
click at [140, 328] on div "Location" at bounding box center [248, 324] width 353 height 29
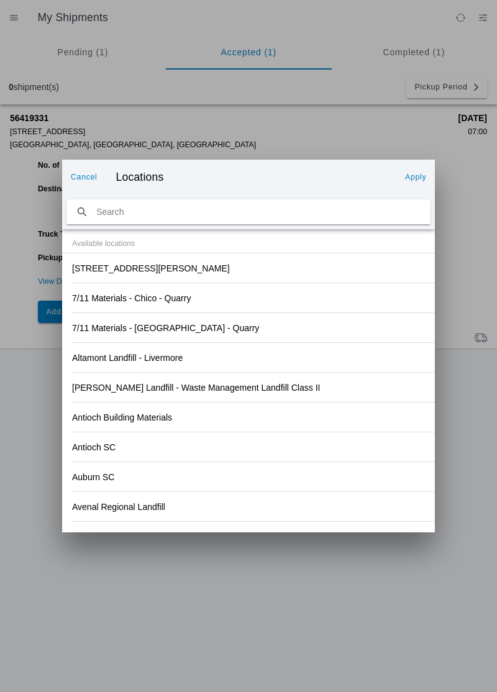
click at [190, 258] on div "2940 Big ridge rd, Berry Creek" at bounding box center [248, 267] width 353 height 29
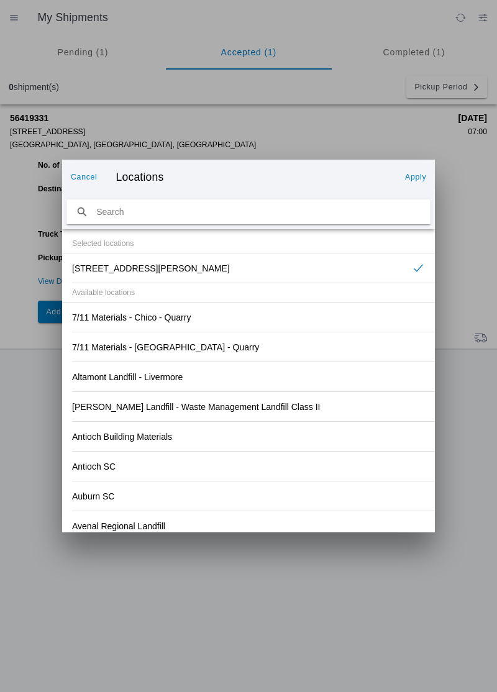
click at [174, 276] on div "2940 Big ridge rd, Berry Creek" at bounding box center [237, 267] width 330 height 29
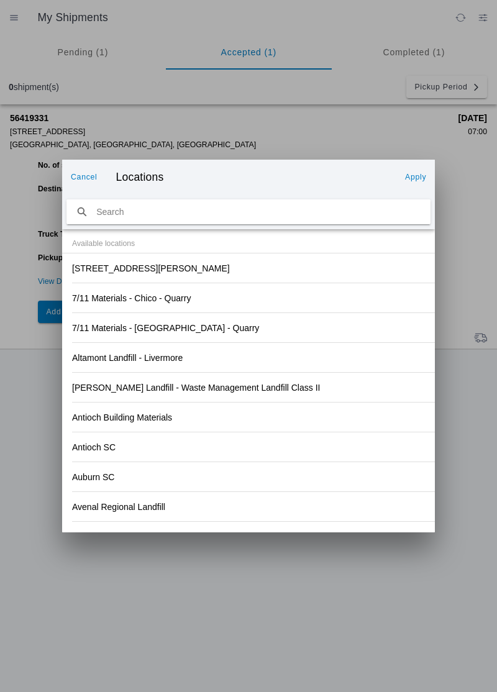
click at [0, 0] on slot "2940 Big ridge rd, Berry Creek" at bounding box center [0, 0] width 0 height 0
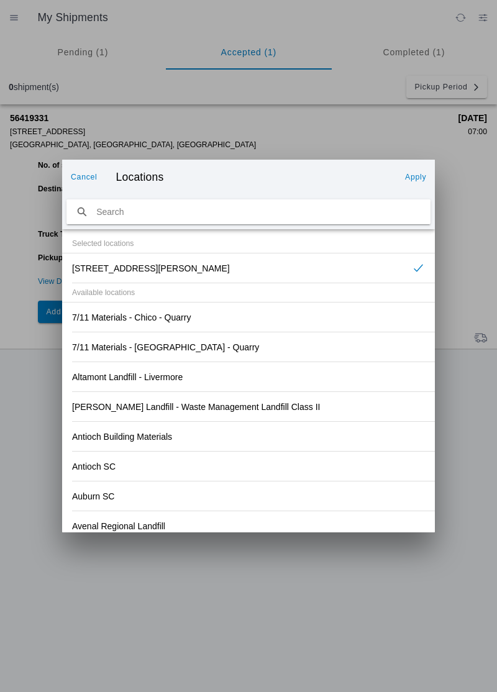
click at [421, 184] on button "Apply" at bounding box center [415, 177] width 31 height 20
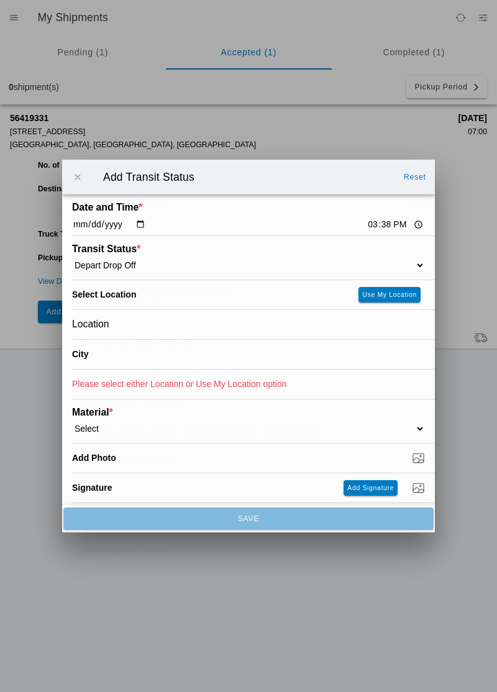
type input "Berry Creek"
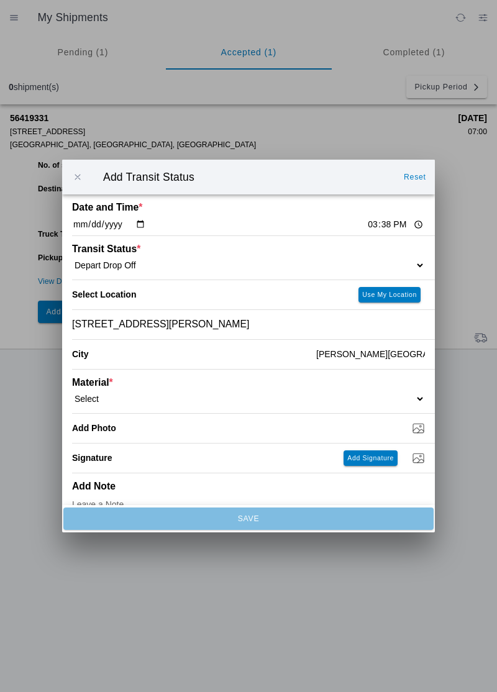
click at [118, 402] on select "Select 1" x 3" Rock 1" x 4" Rock 2" x 4" Rock Asphalt Cold Patch Backfill Spec …" at bounding box center [248, 398] width 353 height 11
select select "799101"
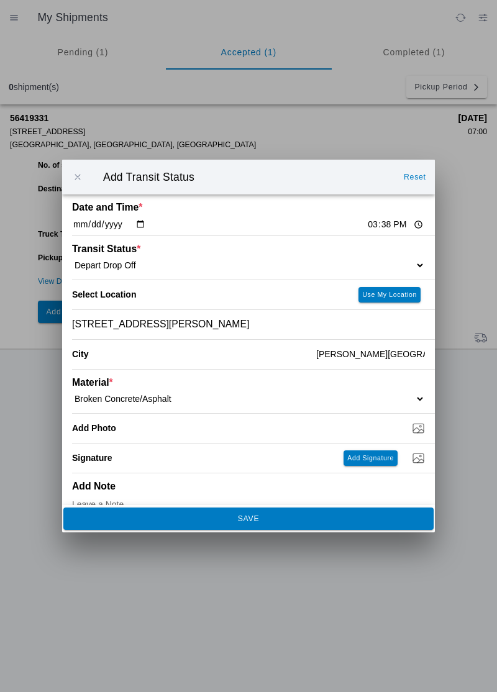
click at [139, 402] on select "Select 1" x 3" Rock 1" x 4" Rock 2" x 4" Rock Asphalt Cold Patch Backfill Spec …" at bounding box center [248, 398] width 353 height 11
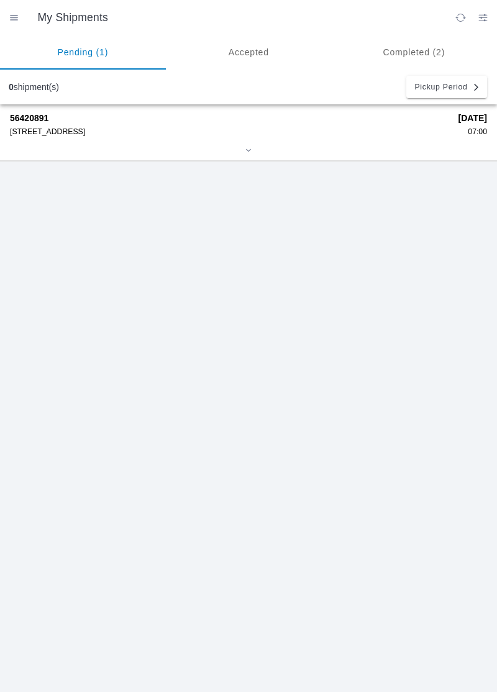
click at [93, 48] on ion-segment-button "Pending (1)" at bounding box center [83, 52] width 166 height 35
click at [57, 126] on div "56420891 [STREET_ADDRESS]" at bounding box center [230, 124] width 440 height 23
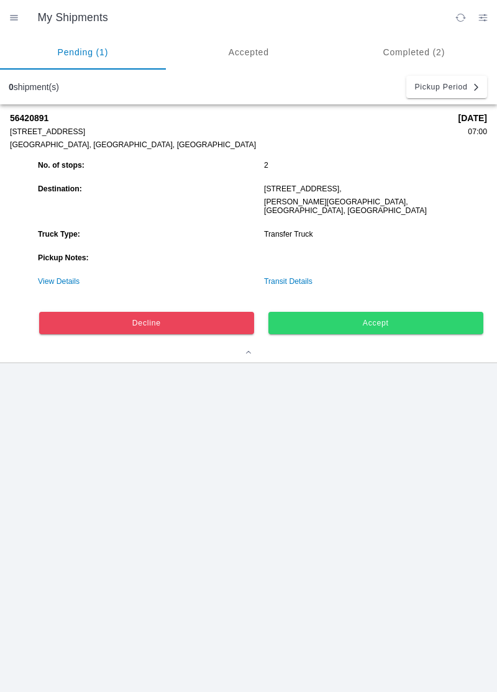
click at [58, 277] on link "View Details" at bounding box center [59, 281] width 42 height 9
click at [63, 273] on ion-router-outlet "My Shipments Pending (1) Accepted Completed (2) 0 shipment(s) Pickup Period 564…" at bounding box center [248, 346] width 497 height 692
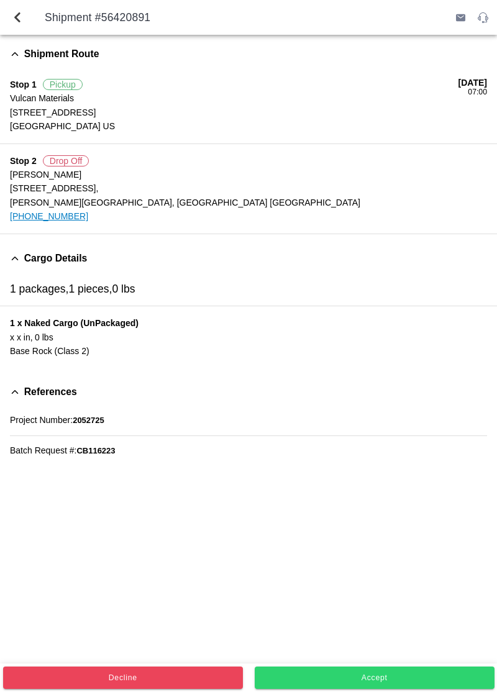
click at [389, 685] on button "Accept" at bounding box center [375, 677] width 240 height 22
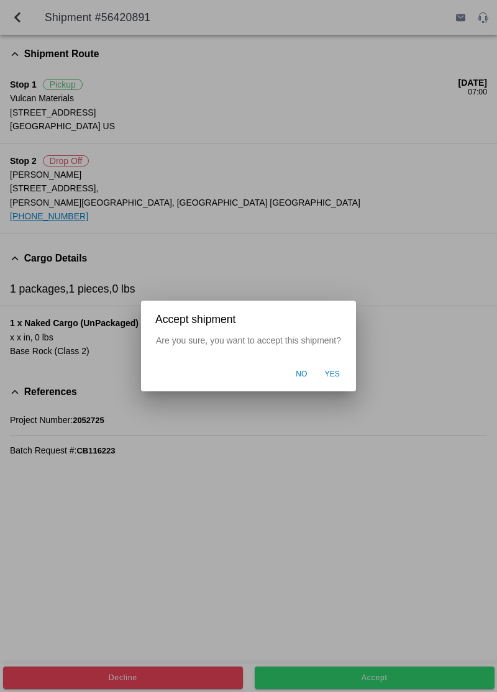
click at [330, 382] on button "Yes" at bounding box center [332, 375] width 28 height 24
